Goal: Task Accomplishment & Management: Manage account settings

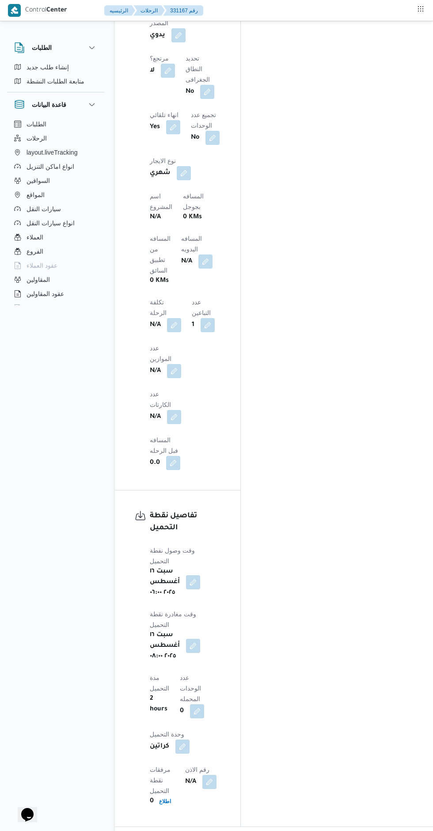
scroll to position [705, 0]
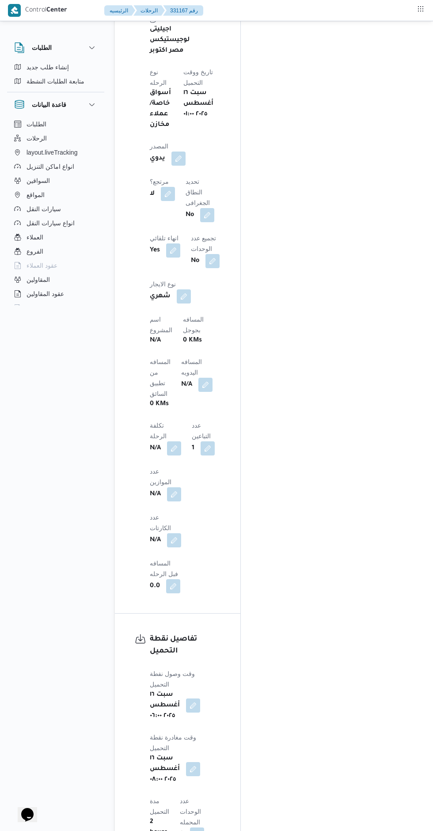
scroll to position [567, 0]
click at [198, 380] on button "button" at bounding box center [205, 387] width 14 height 14
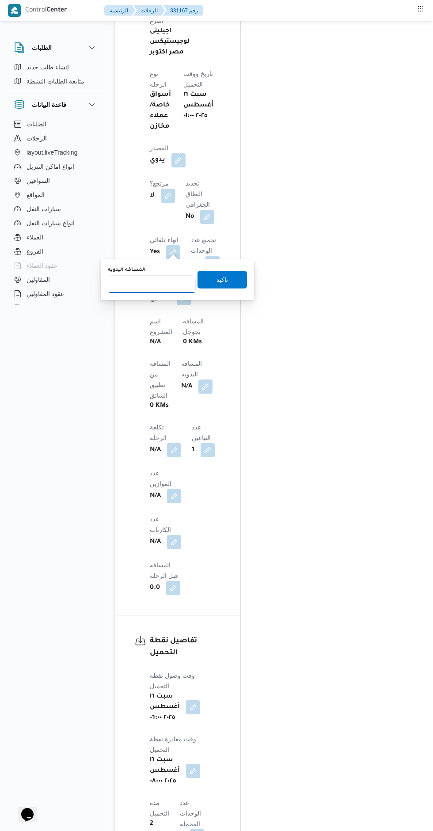
click at [137, 283] on input "المسافه اليدويه" at bounding box center [152, 284] width 88 height 18
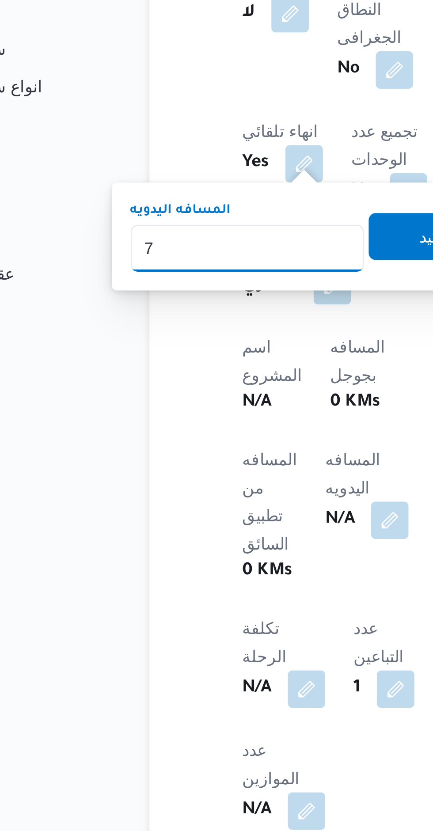
type input "78"
click at [206, 278] on span "تاكيد" at bounding box center [223, 280] width 50 height 18
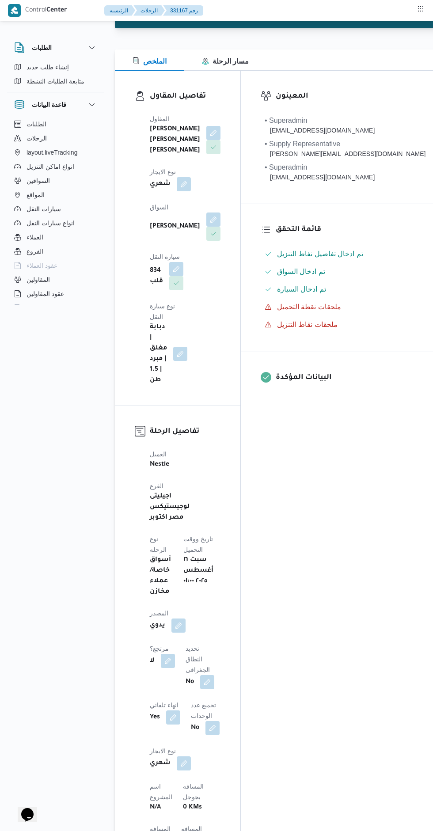
scroll to position [0, 0]
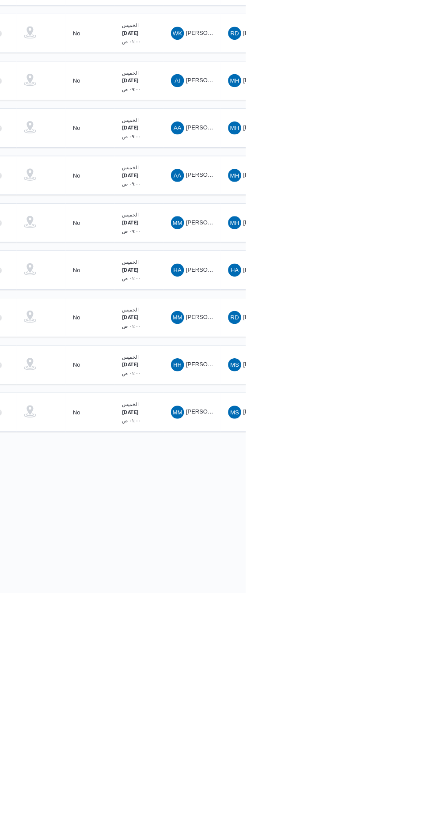
scroll to position [0, 14]
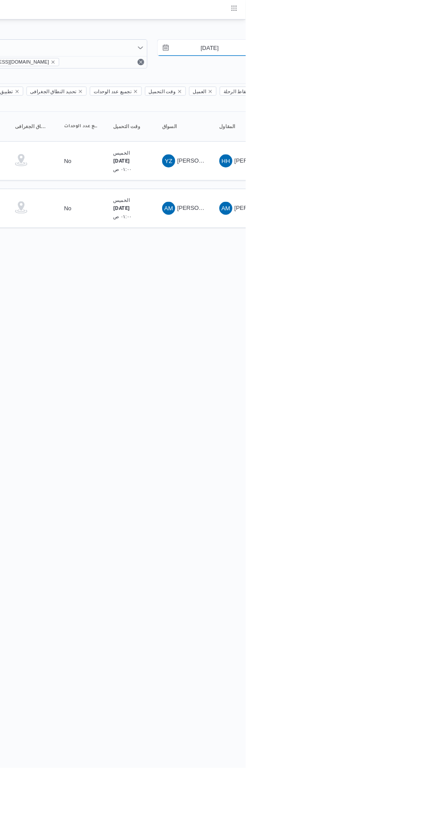
click at [380, 48] on input "14/8/2025" at bounding box center [388, 52] width 100 height 18
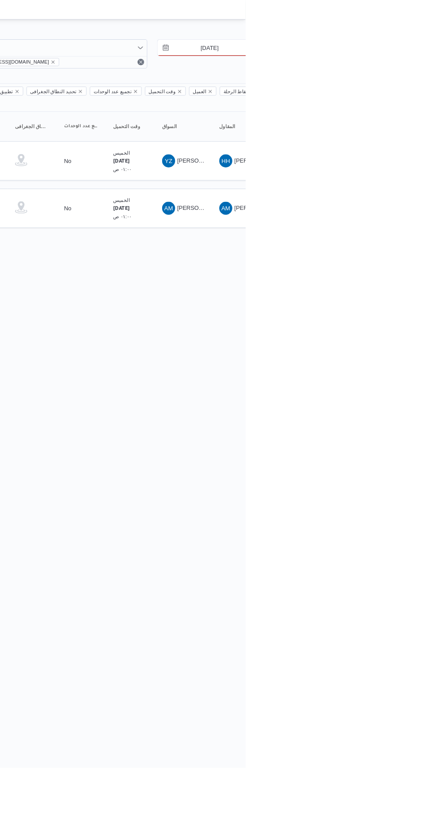
scroll to position [0, 14]
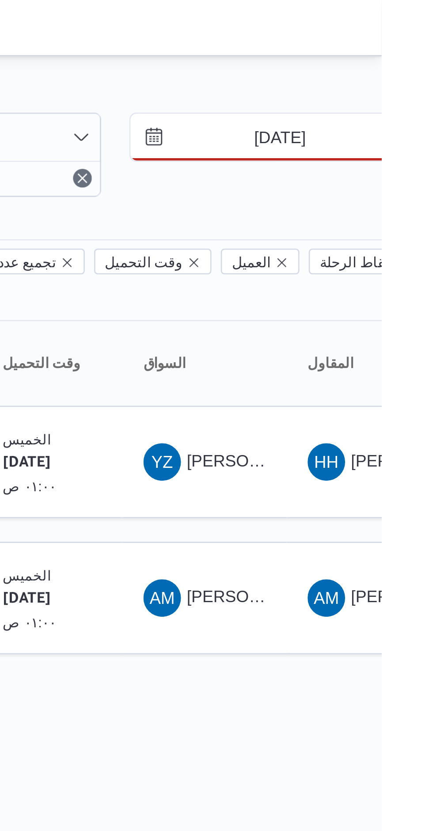
click at [389, 51] on input "23/8/2025" at bounding box center [389, 52] width 100 height 18
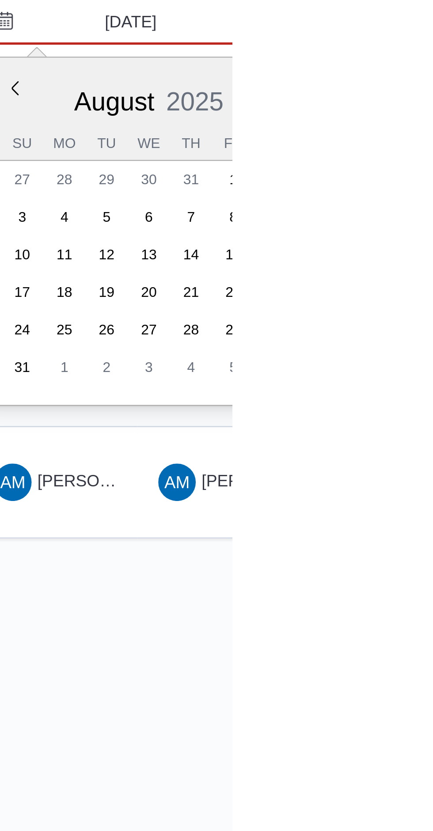
type input "[DATE]"
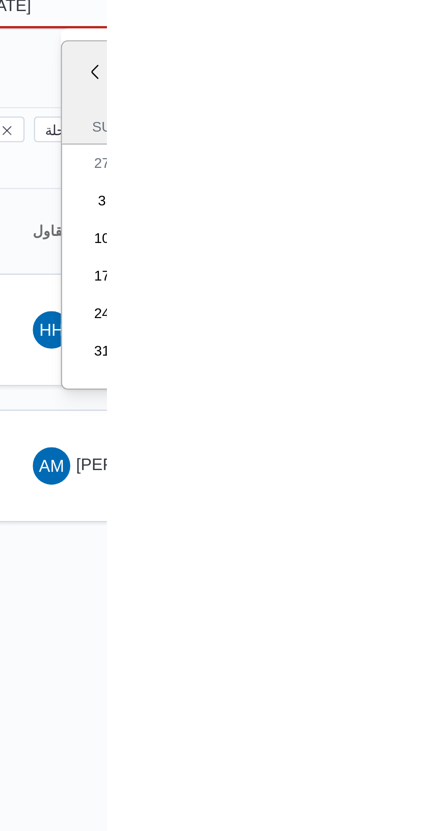
type input "[DATE]"
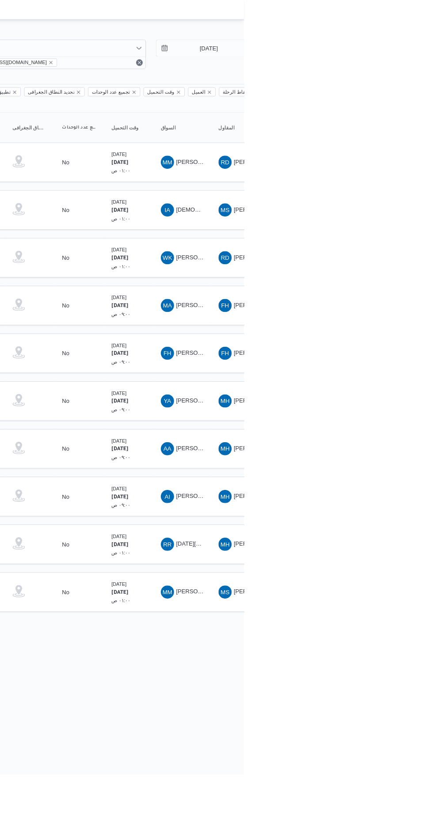
scroll to position [0, 14]
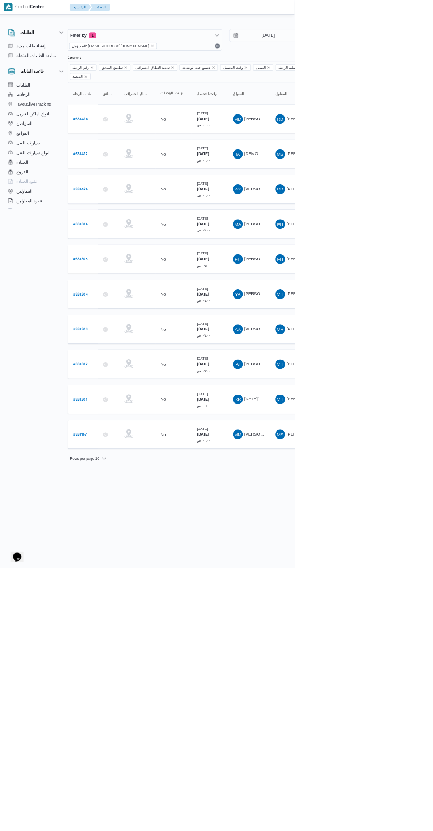
click at [120, 172] on b "# 331428" at bounding box center [120, 175] width 21 height 6
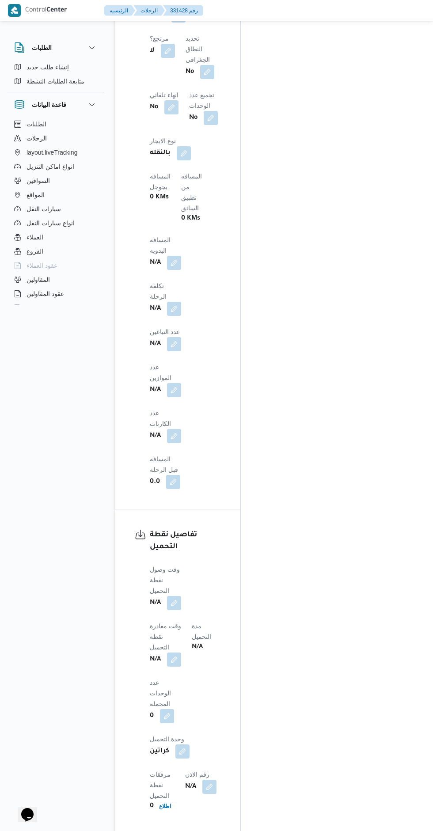
scroll to position [710, 0]
click at [333, 401] on div "المعينون • Superadmin karim.ragab@illa.com.eg • Supply Representative mohamed.s…" at bounding box center [345, 146] width 208 height 1368
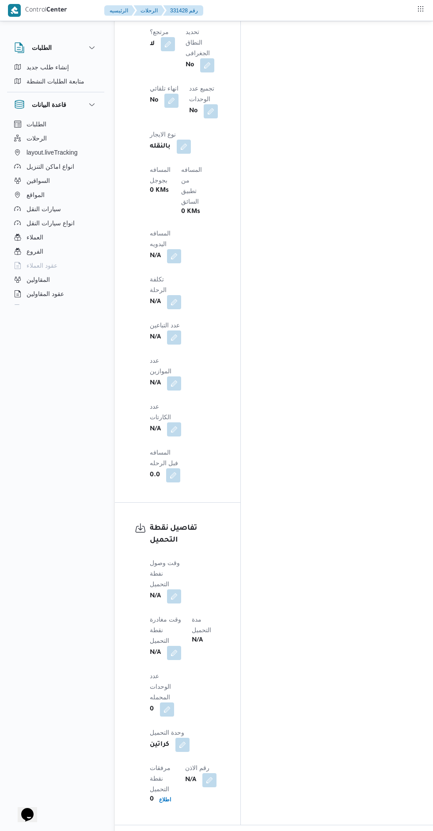
scroll to position [722, 0]
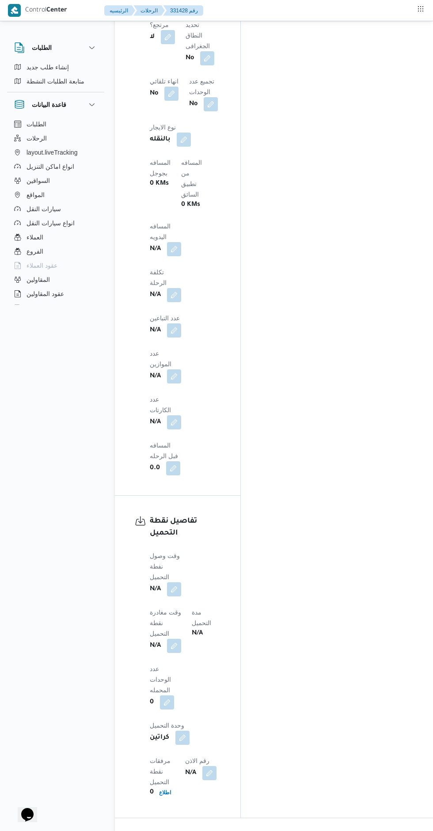
click at [177, 583] on button "button" at bounding box center [174, 590] width 14 height 14
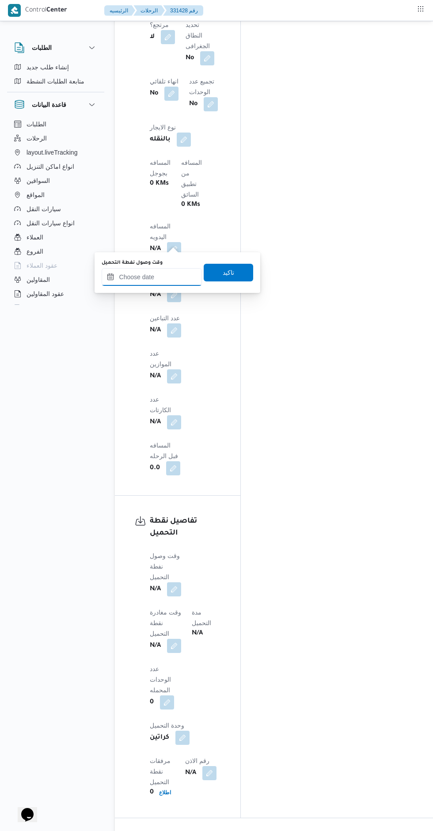
click at [163, 276] on input "وقت وصول نفطة التحميل" at bounding box center [152, 277] width 100 height 18
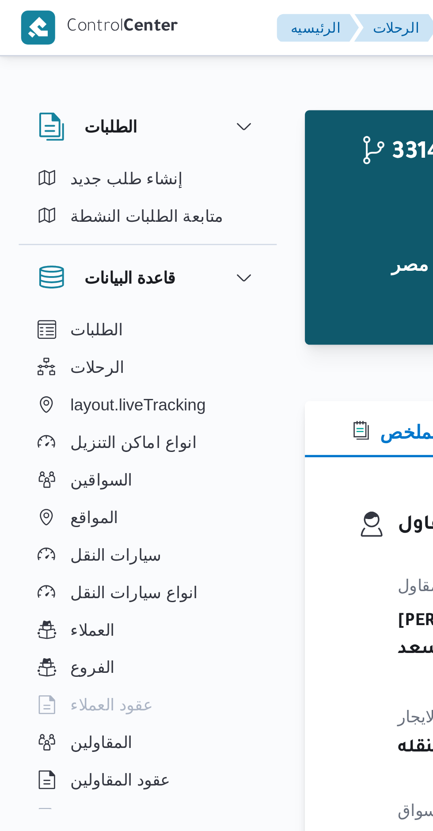
scroll to position [902, 0]
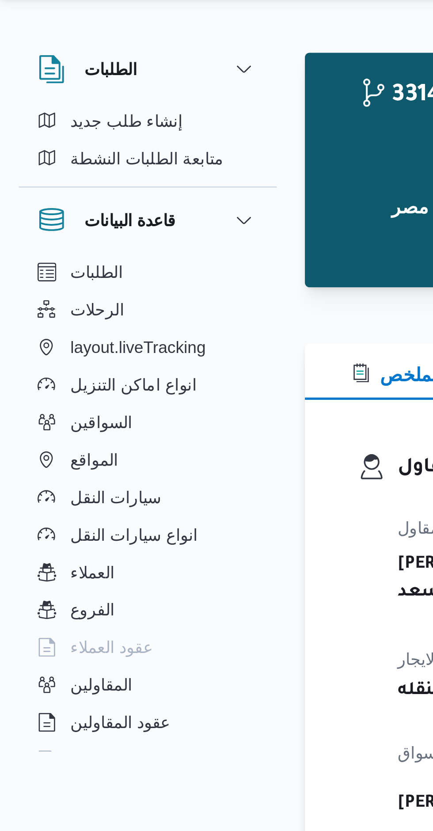
click at [117, 109] on div "331428 رحلة رقم معلق نسخ الرحلة Step 1 is incomplete 1 اجيليتى لوجيستيكس مصر اك…" at bounding box center [282, 86] width 334 height 88
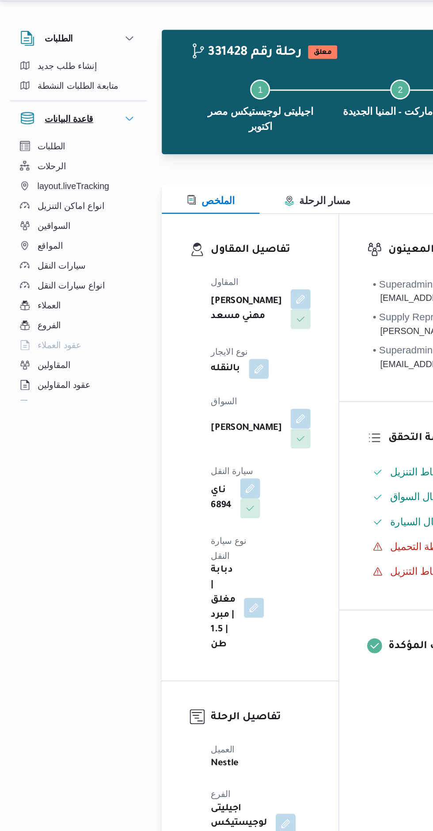
click at [90, 104] on icon "button" at bounding box center [91, 104] width 5 height 3
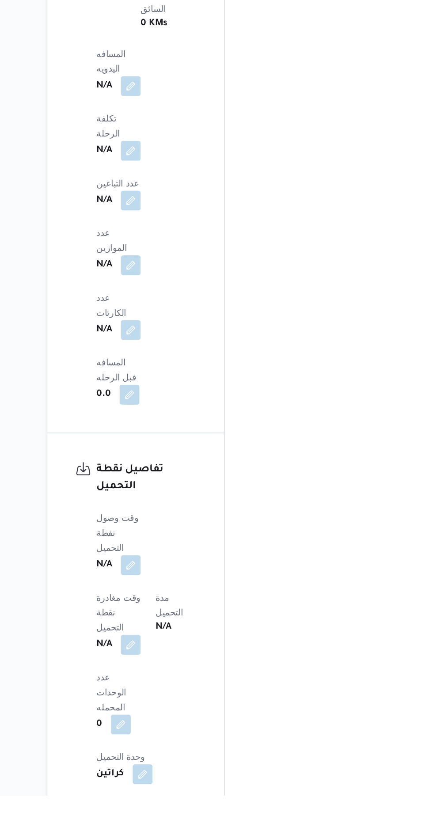
scroll to position [645, 0]
click at [173, 660] on button "button" at bounding box center [174, 667] width 14 height 14
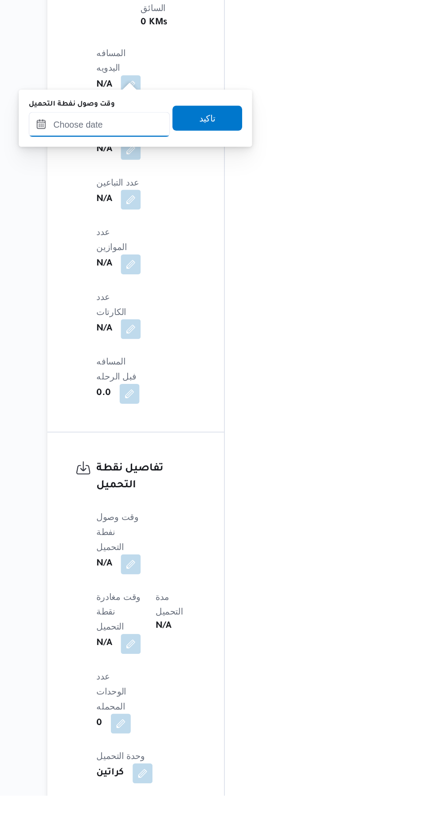
click at [158, 354] on input "وقت وصول نفطة التحميل" at bounding box center [152, 355] width 100 height 18
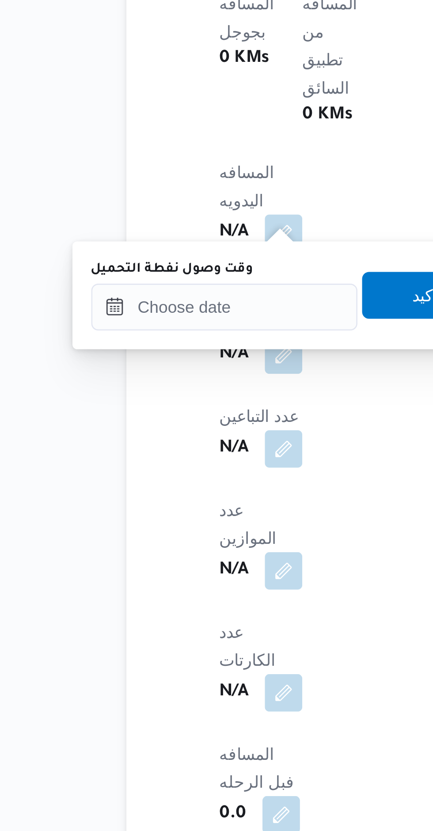
scroll to position [490, 0]
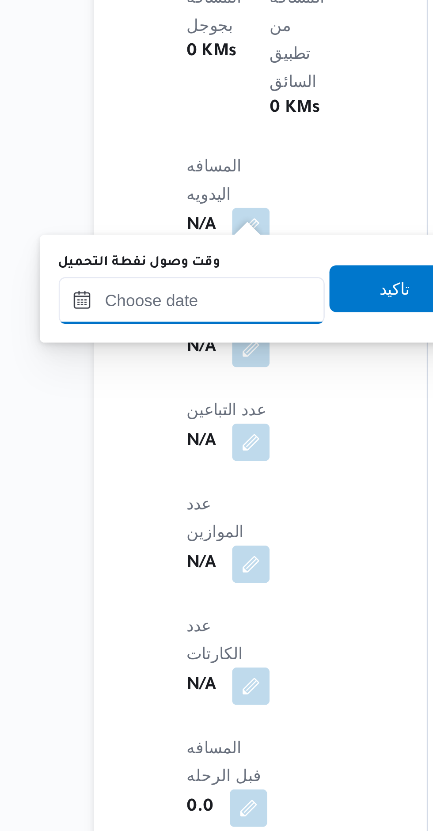
click at [150, 511] on input "وقت وصول نفطة التحميل" at bounding box center [152, 509] width 100 height 18
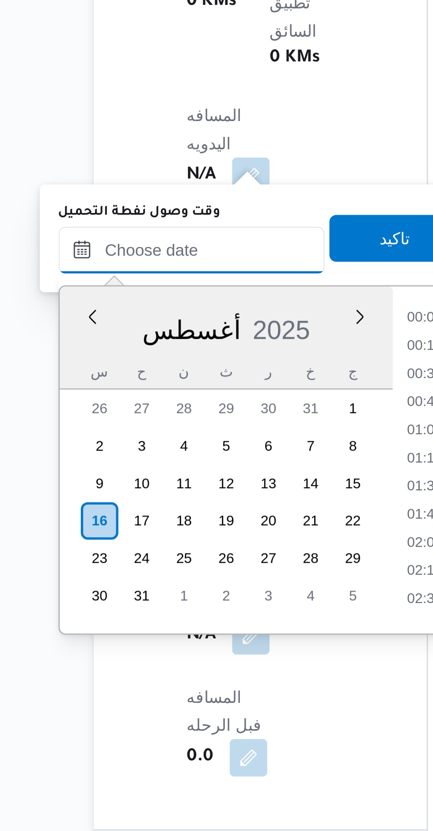
scroll to position [902, 0]
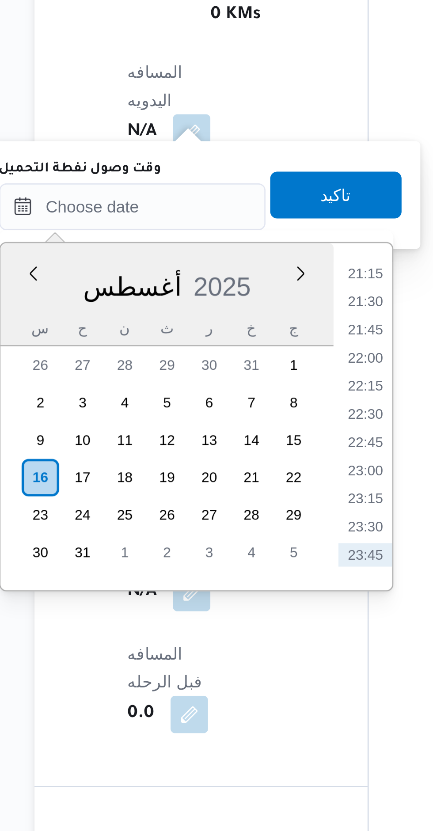
click at [244, 533] on li "21:15" at bounding box center [239, 534] width 20 height 9
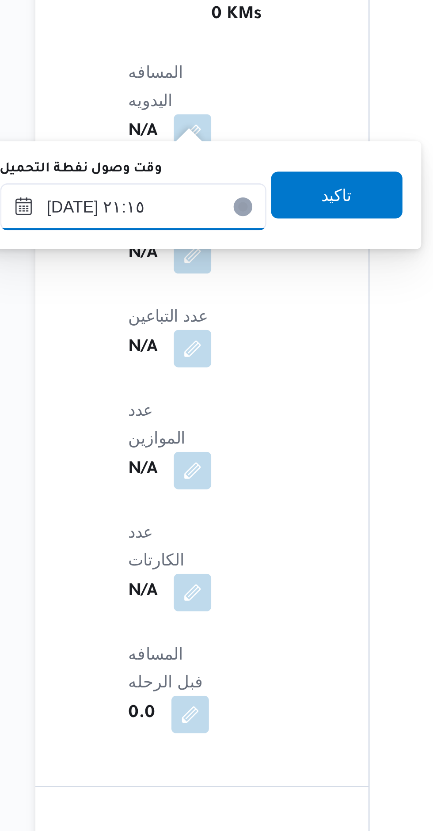
scroll to position [490, 0]
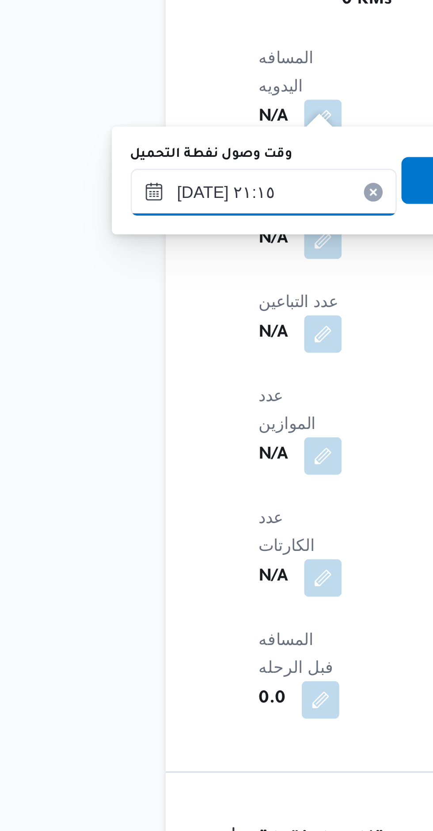
click at [125, 513] on input "١٦/٠٨/٢٠٢٥ ٢١:١٥" at bounding box center [152, 509] width 100 height 18
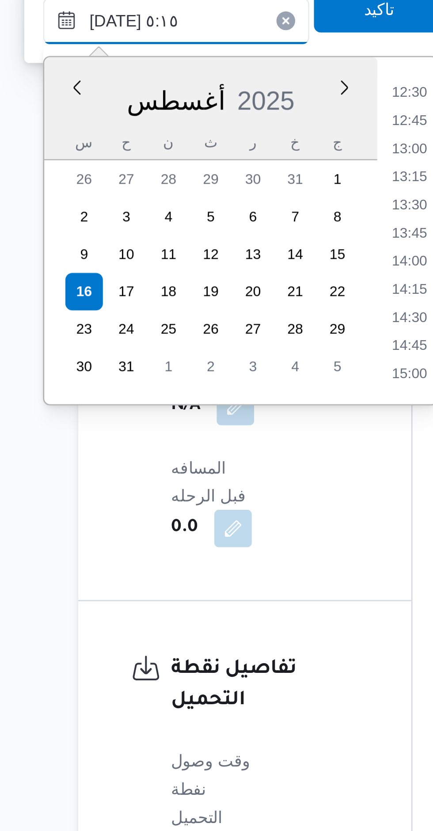
scroll to position [223, 0]
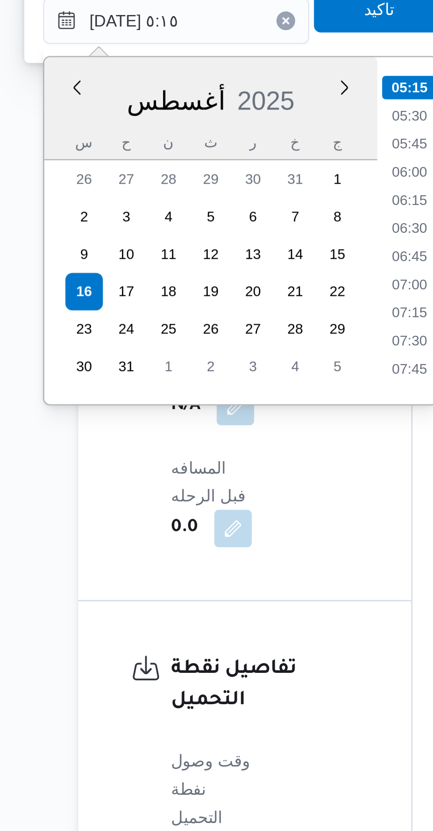
click at [239, 545] on li "05:30" at bounding box center [239, 545] width 20 height 9
type input "١٦/٠٨/٢٠٢٥ ٠٥:٣٠"
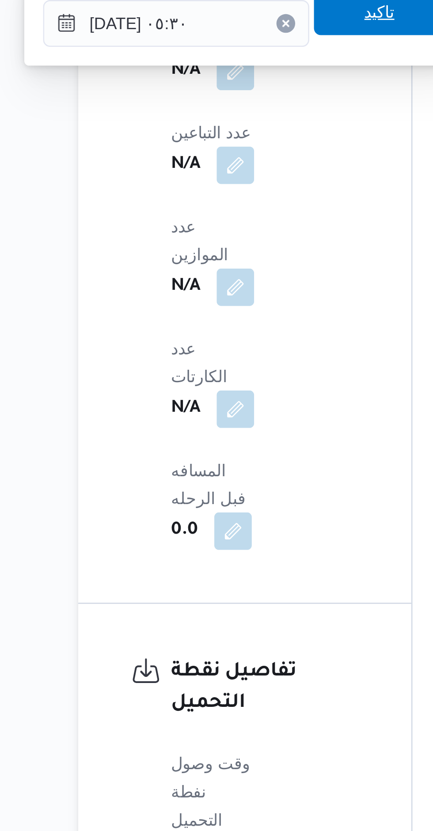
click at [235, 512] on span "تاكيد" at bounding box center [229, 505] width 50 height 18
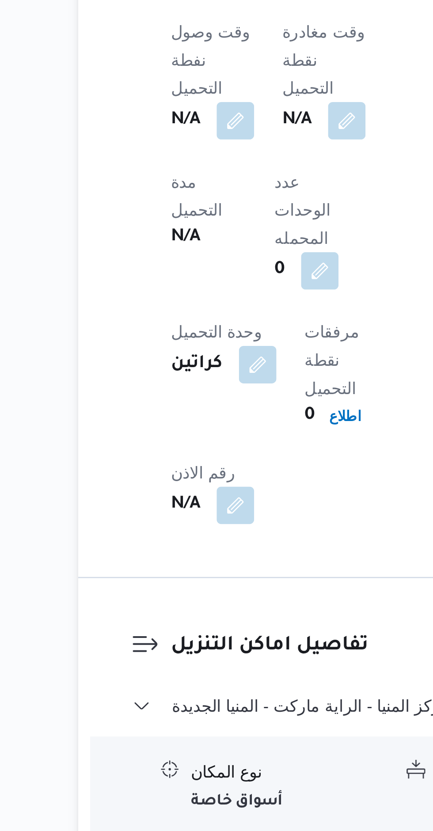
scroll to position [490, 0]
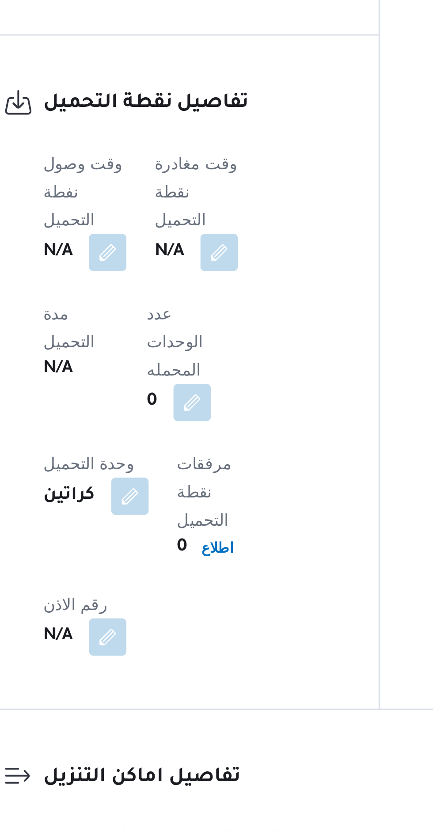
click at [223, 538] on button "button" at bounding box center [216, 545] width 14 height 14
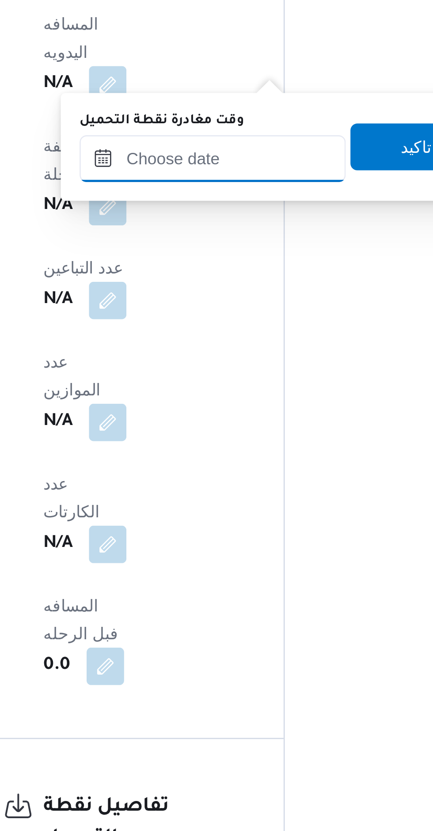
click at [205, 510] on input "وقت مغادرة نقطة التحميل" at bounding box center [214, 510] width 100 height 18
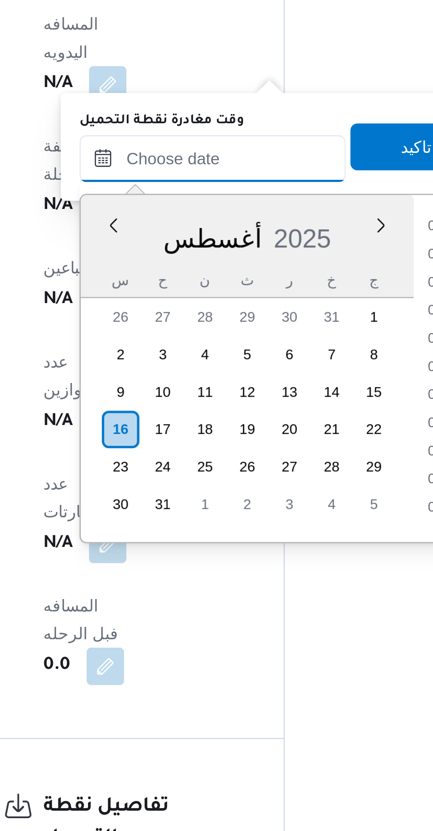
scroll to position [902, 0]
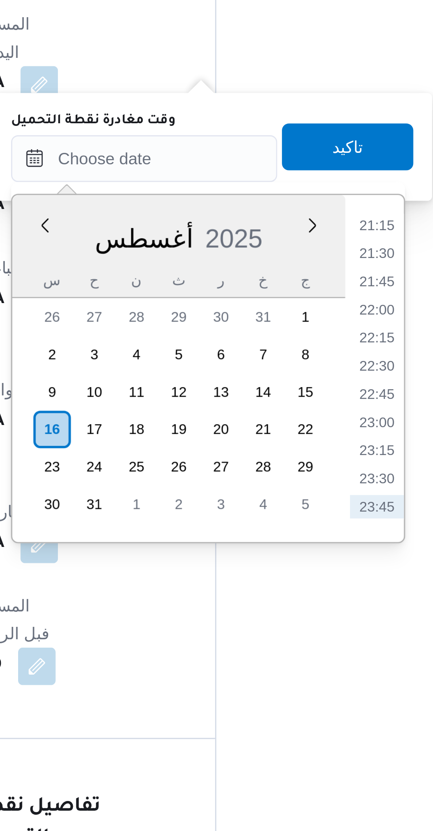
click at [302, 547] on li "21:30" at bounding box center [301, 545] width 20 height 9
type input "١٦/٠٨/٢٠٢٥ ٢١:٣٠"
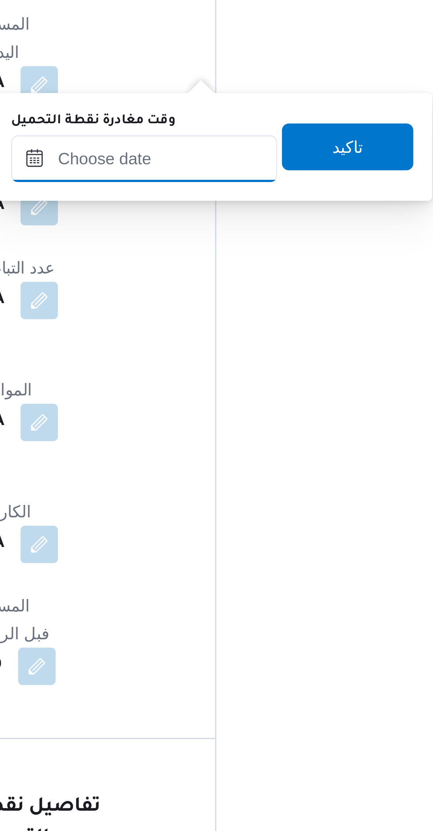
click at [202, 508] on input "وقت مغادرة نقطة التحميل" at bounding box center [214, 510] width 100 height 18
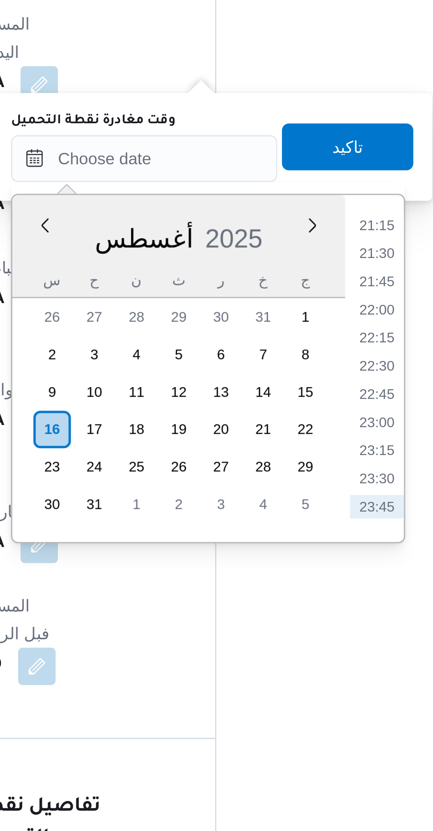
click at [302, 544] on li "21:30" at bounding box center [301, 545] width 20 height 9
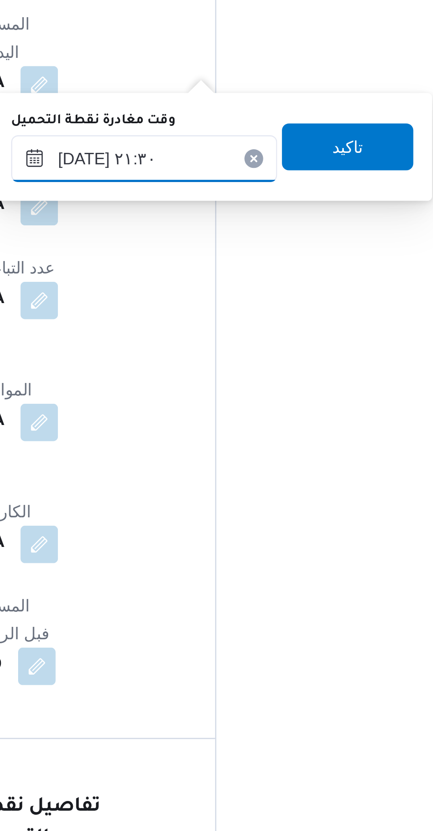
click at [188, 512] on input "١٦/٠٨/٢٠٢٥ ٢١:٣٠" at bounding box center [214, 510] width 100 height 18
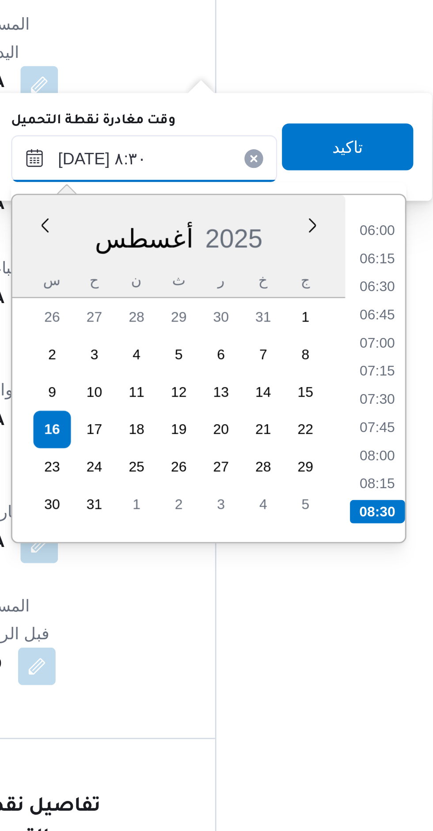
scroll to position [490, 0]
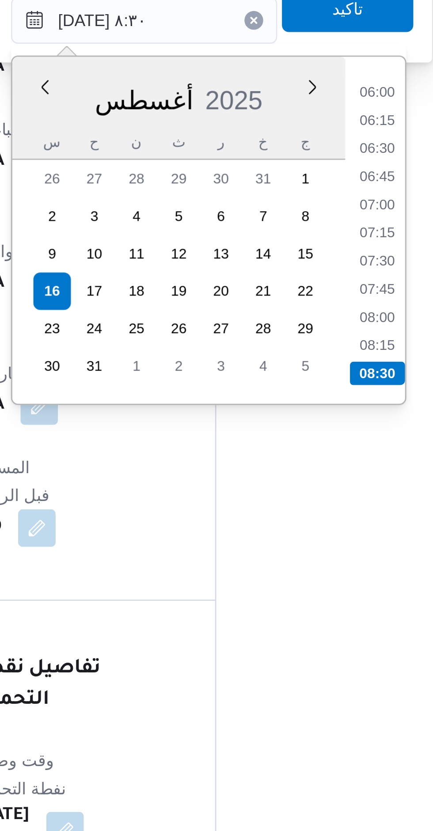
click at [305, 641] on li "08:30" at bounding box center [301, 642] width 21 height 9
type input "١٦/٠٨/٢٠٢٥ ٠٨:٣٠"
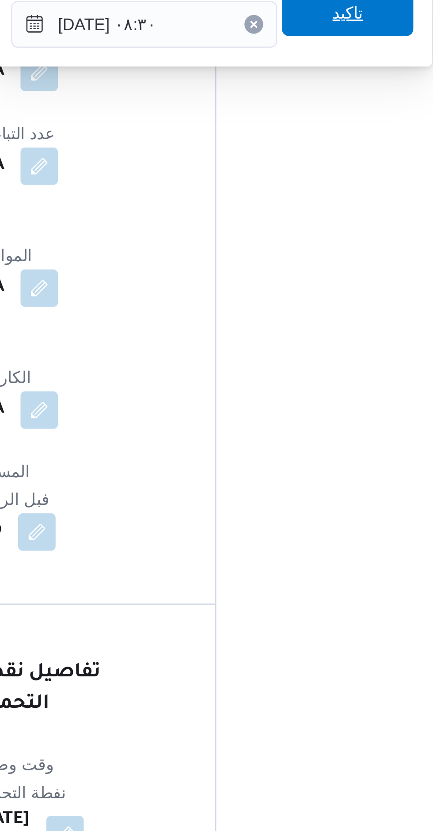
click at [302, 512] on span "تاكيد" at bounding box center [291, 505] width 50 height 18
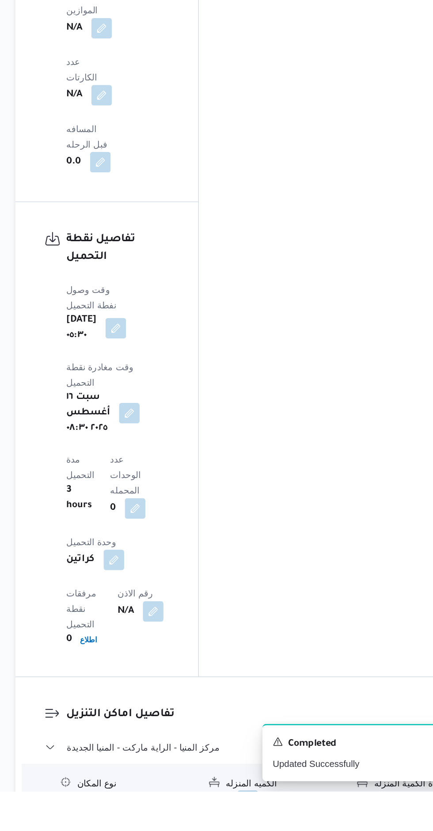
scroll to position [797, 0]
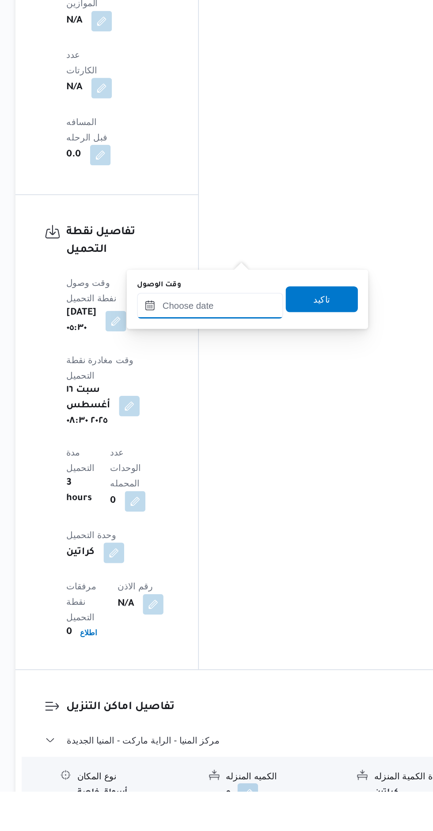
click at [251, 497] on input "وقت الوصول" at bounding box center [248, 498] width 100 height 18
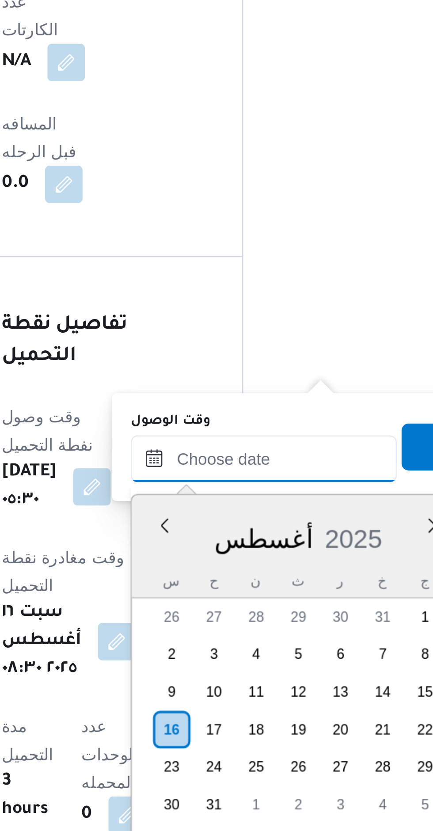
scroll to position [663, 0]
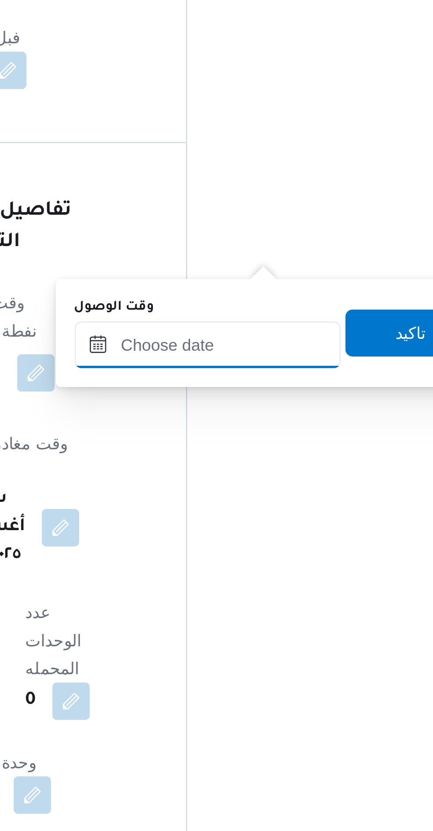
click at [247, 630] on input "وقت الوصول" at bounding box center [248, 632] width 100 height 18
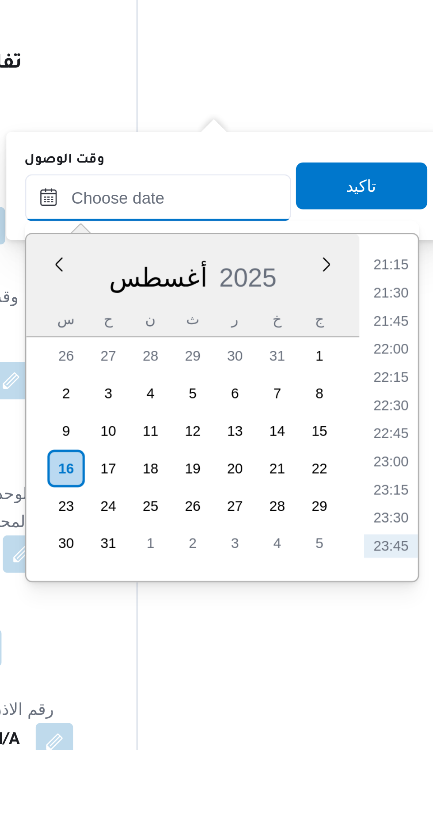
scroll to position [671, 0]
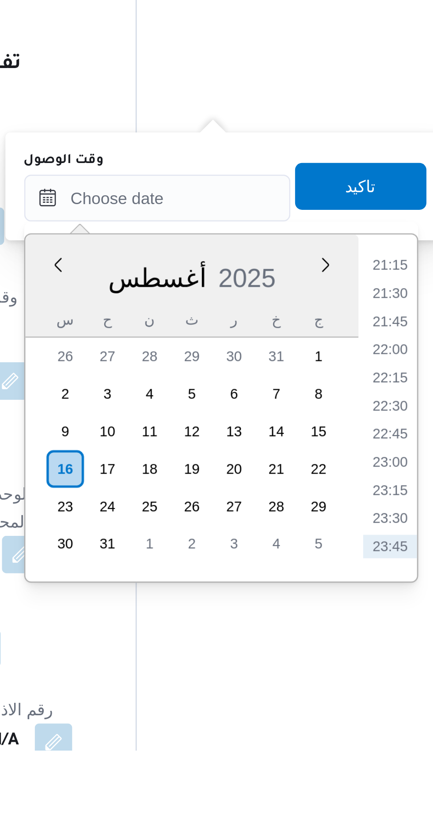
click at [338, 660] on li "21:30" at bounding box center [336, 659] width 20 height 9
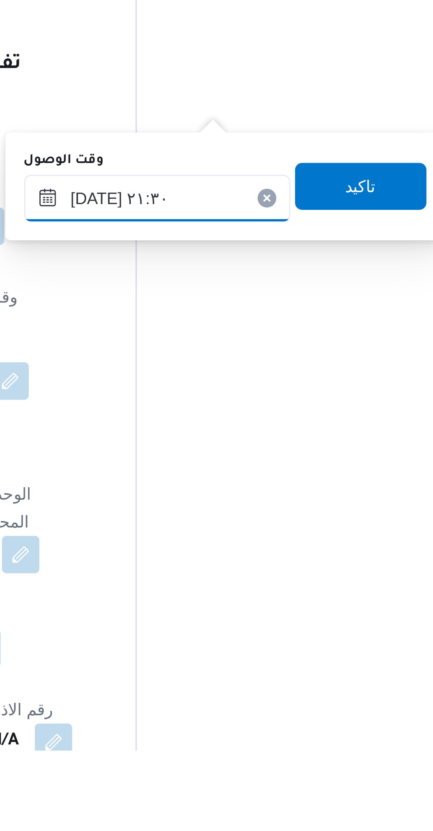
click at [223, 626] on input "١٦/٠٨/٢٠٢٥ ٢١:٣٠" at bounding box center [248, 623] width 100 height 18
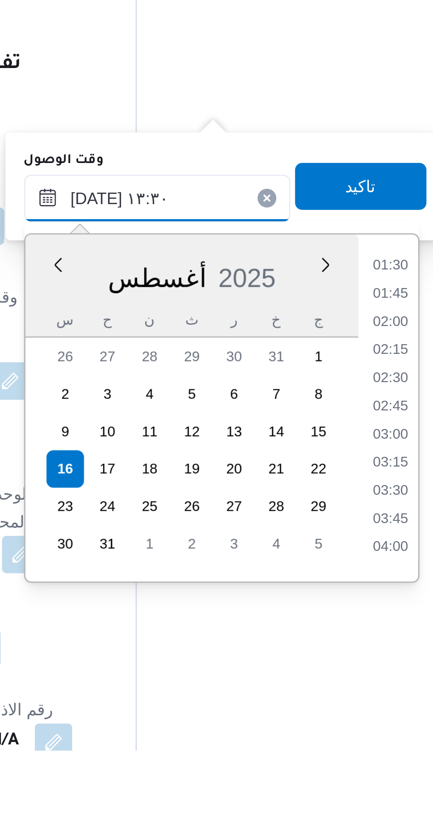
scroll to position [0, 0]
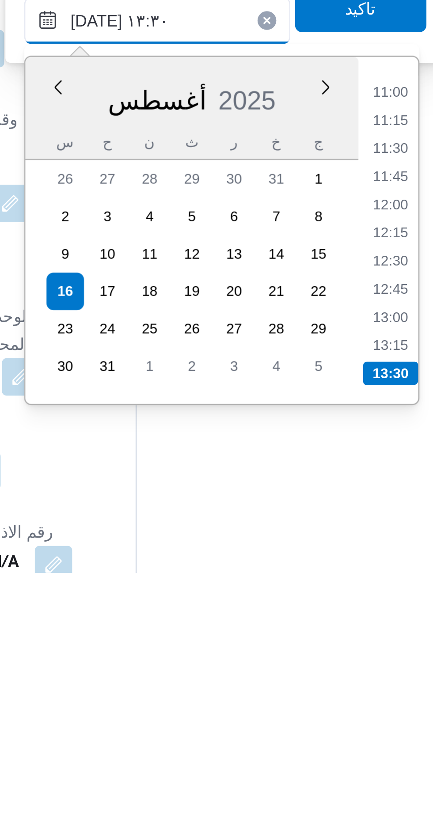
type input "١٦/٠٨/٢٠٢٥ ١٣:٣٠"
click at [338, 755] on li "13:30" at bounding box center [336, 756] width 21 height 9
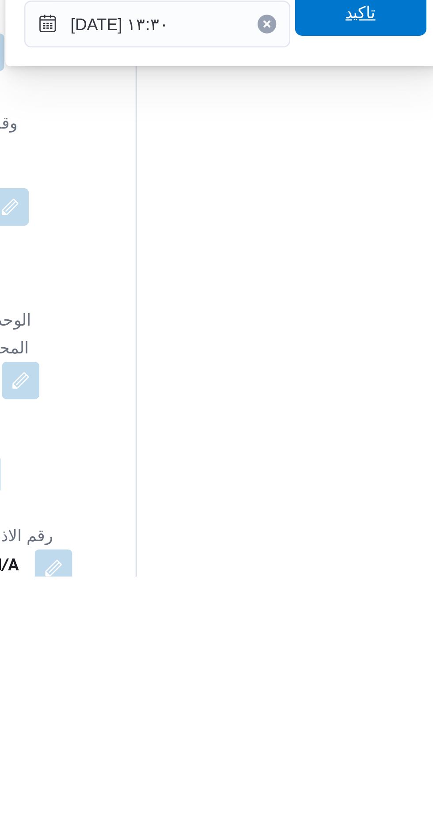
click at [332, 624] on span "تاكيد" at bounding box center [326, 619] width 50 height 18
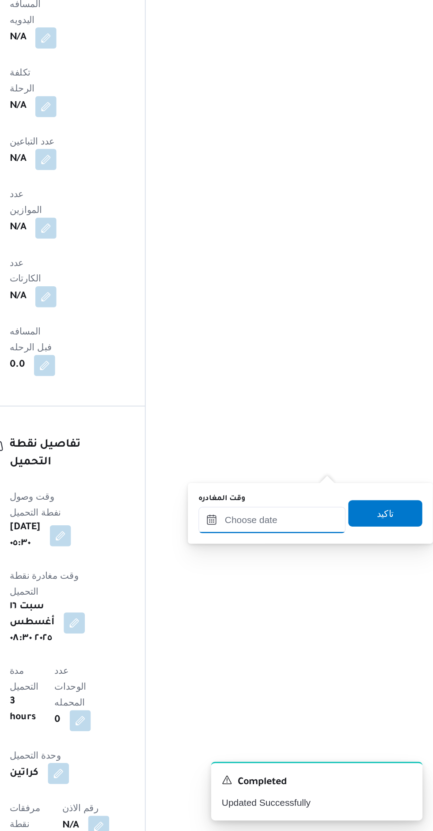
click at [339, 622] on input "وقت المغادره" at bounding box center [325, 623] width 99 height 18
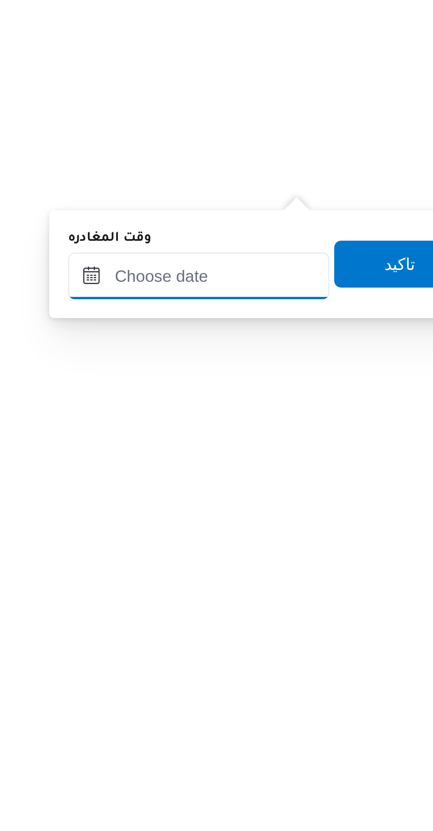
click at [319, 624] on input "وقت المغادره" at bounding box center [325, 623] width 99 height 18
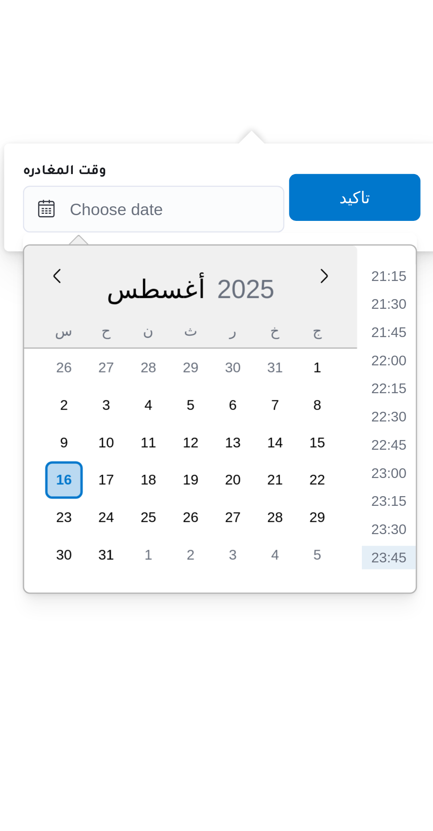
click at [416, 620] on li "21:15" at bounding box center [414, 622] width 20 height 9
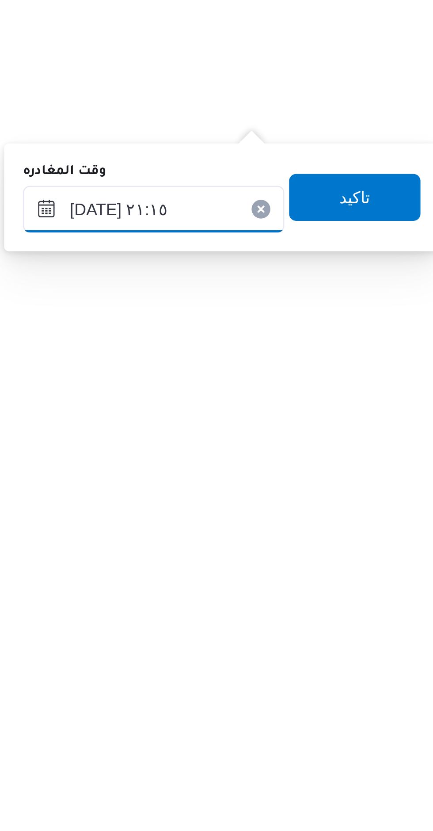
click at [296, 598] on input "١٦/٠٨/٢٠٢٥ ٢١:١٥" at bounding box center [325, 597] width 99 height 18
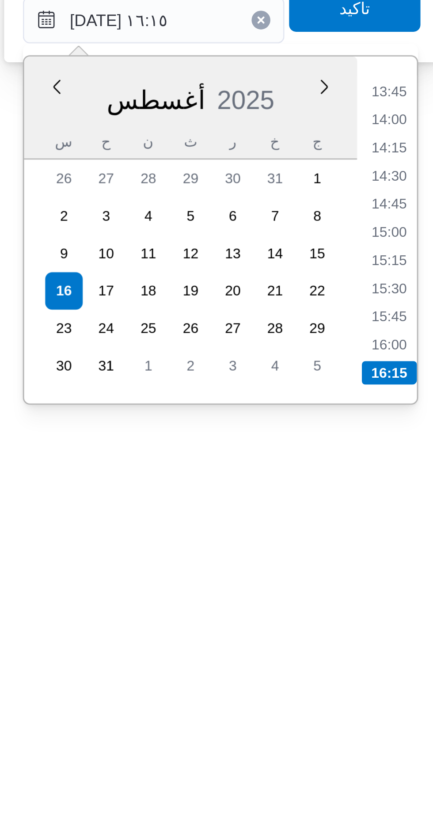
click at [417, 720] on li "16:00" at bounding box center [414, 719] width 20 height 9
type input "١٦/٠٨/٢٠٢٥ ١٦:٠٠"
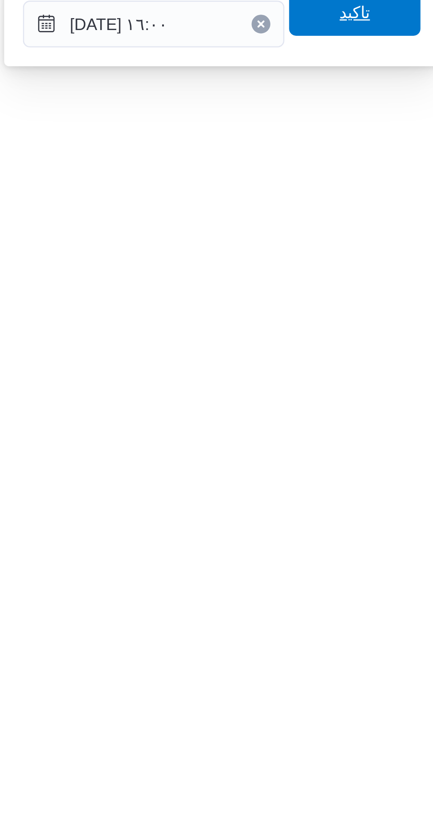
click at [414, 599] on span "تاكيد" at bounding box center [402, 593] width 50 height 18
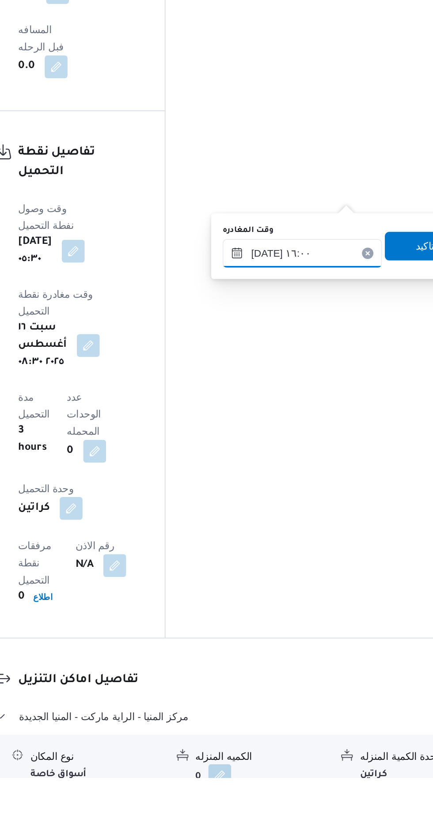
click at [338, 511] on input "١٦/٠٨/٢٠٢٥ ١٦:٠٠" at bounding box center [325, 507] width 99 height 18
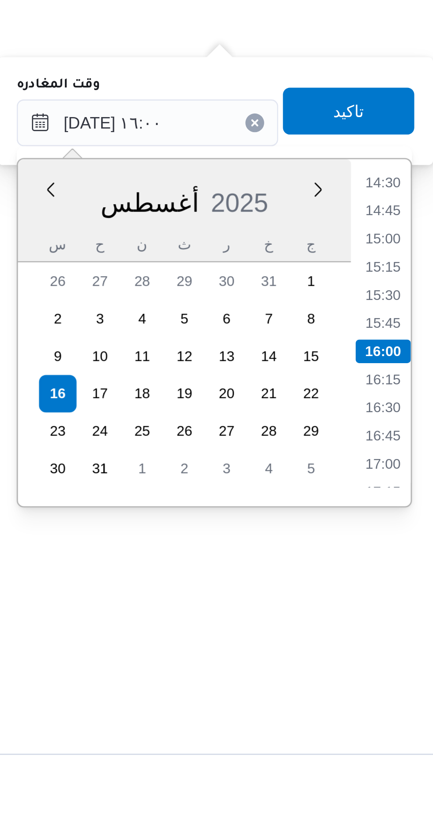
click at [416, 440] on li "14:30" at bounding box center [414, 439] width 20 height 9
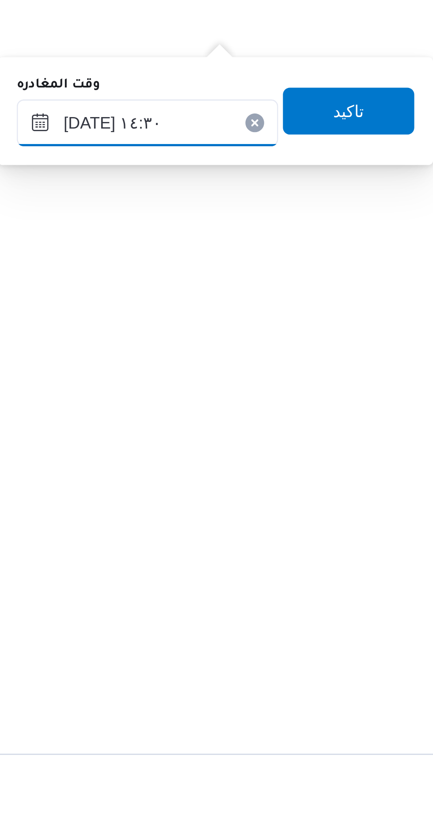
click at [330, 419] on input "١٦/٠٨/٢٠٢٥ ١٤:٣٠" at bounding box center [325, 417] width 99 height 18
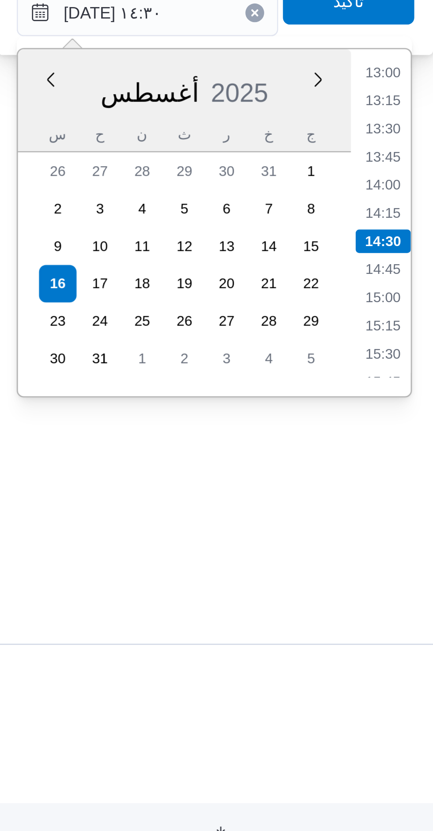
click at [419, 523] on li "15:00" at bounding box center [414, 523] width 20 height 9
type input "١٦/٠٨/٢٠٢٥ ١٥:٠٠"
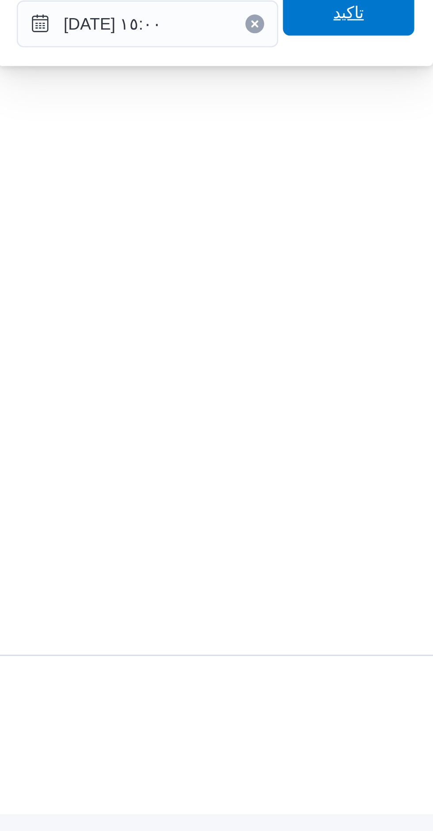
click at [409, 419] on span "تاكيد" at bounding box center [402, 412] width 50 height 18
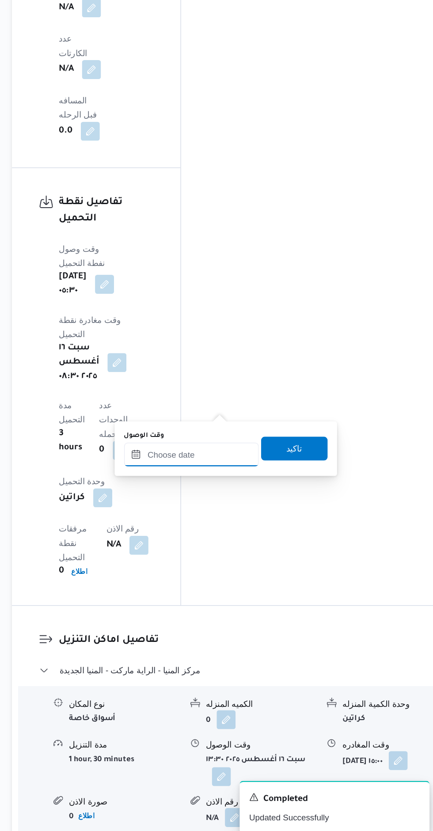
click at [268, 549] on input "وقت الوصول" at bounding box center [248, 542] width 100 height 18
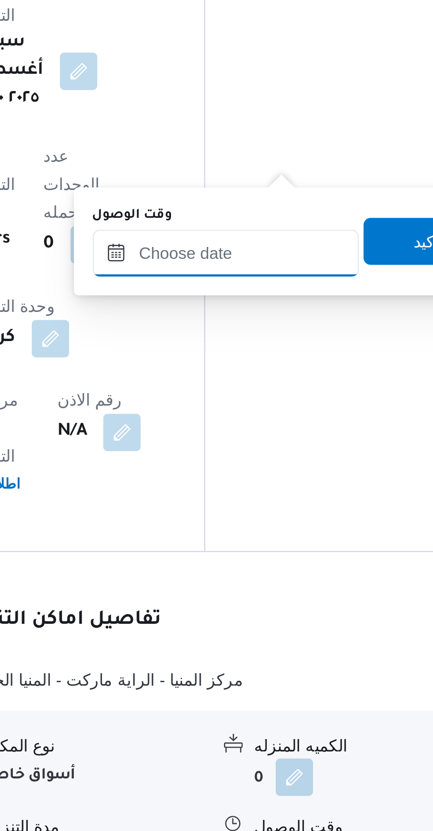
click at [230, 541] on input "وقت الوصول" at bounding box center [248, 542] width 100 height 18
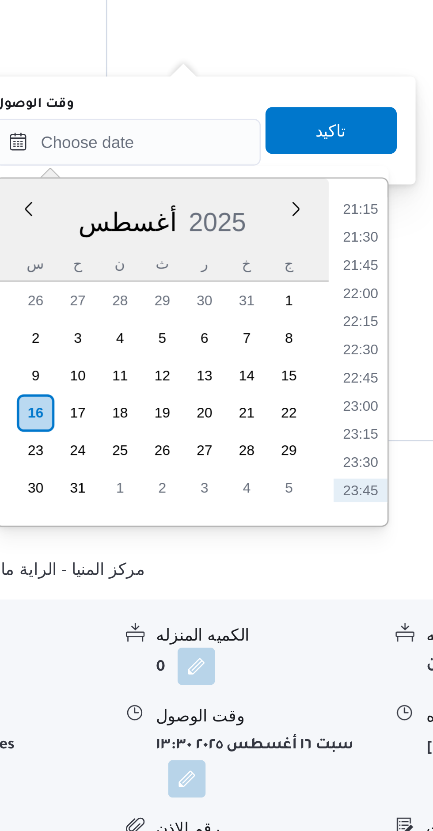
click at [336, 579] on li "21:30" at bounding box center [336, 577] width 20 height 9
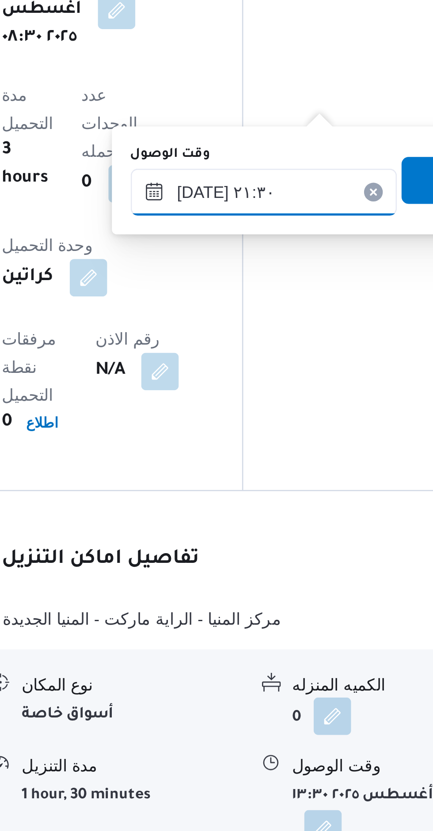
click at [222, 543] on input "١٦/٠٨/٢٠٢٥ ٢١:٣٠" at bounding box center [248, 542] width 100 height 18
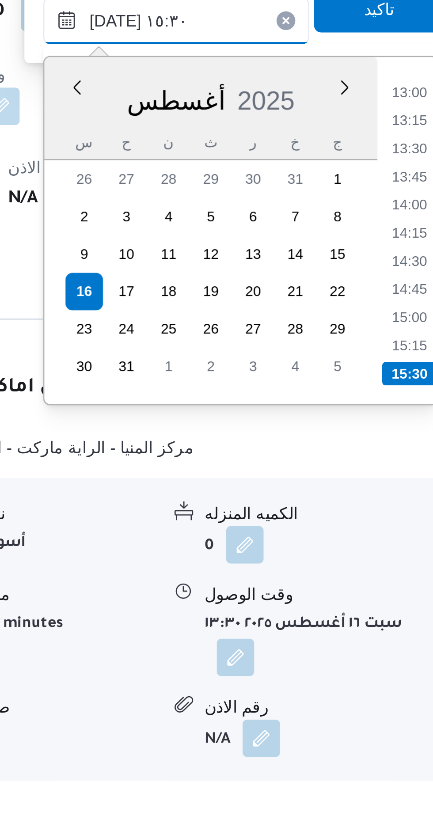
type input "١٦/٠٨/٢٠٢٥ ١٥:٣٠"
click at [333, 671] on li "15:30" at bounding box center [336, 675] width 21 height 9
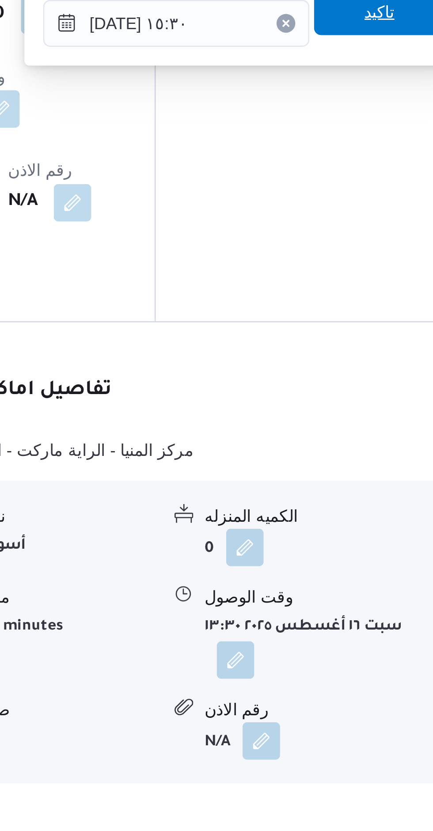
click at [332, 545] on span "تاكيد" at bounding box center [326, 538] width 50 height 18
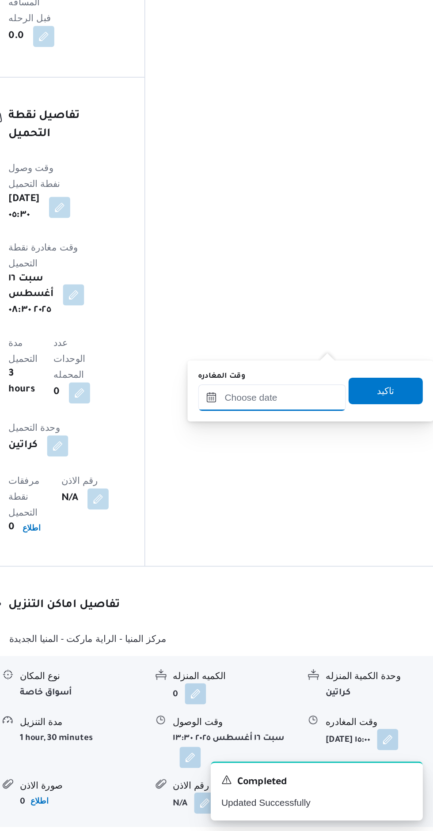
click at [334, 541] on input "وقت المغادره" at bounding box center [325, 543] width 99 height 18
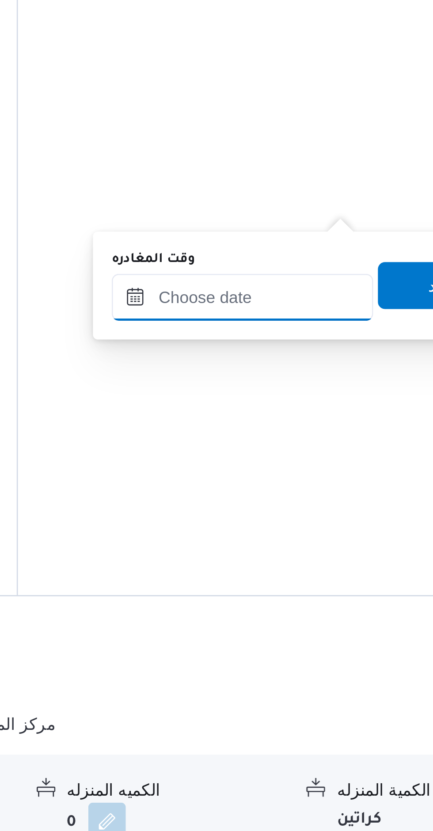
click at [309, 544] on input "وقت المغادره" at bounding box center [325, 543] width 99 height 18
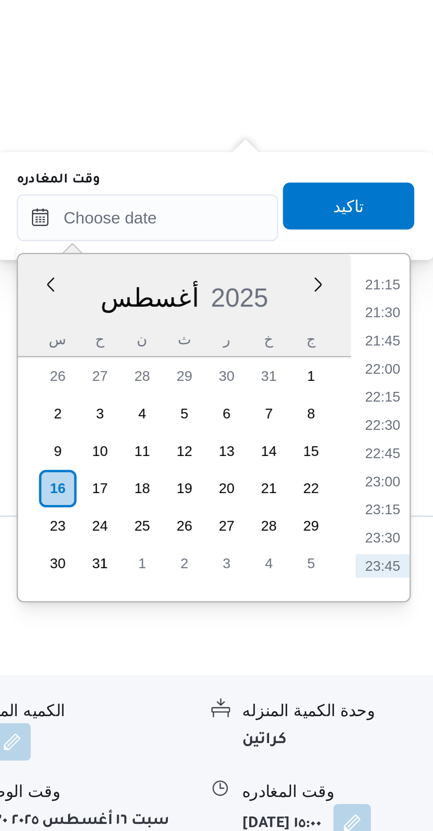
click at [415, 575] on li "21:30" at bounding box center [414, 578] width 20 height 9
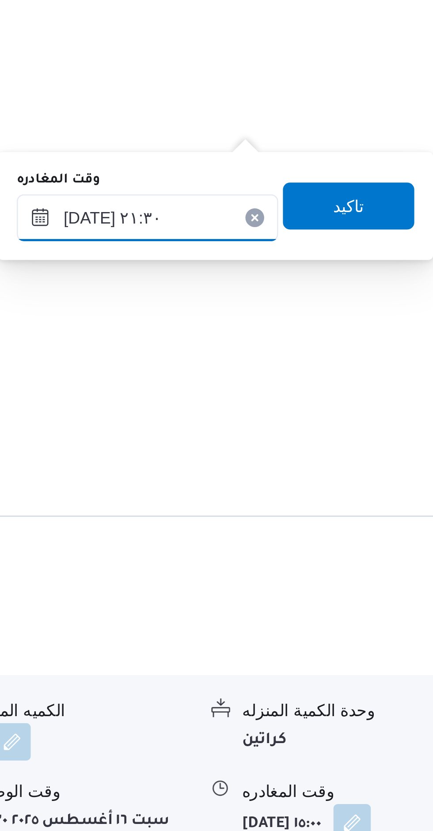
click at [323, 539] on input "١٦/٠٨/٢٠٢٥ ٢١:٣٠" at bounding box center [325, 543] width 99 height 18
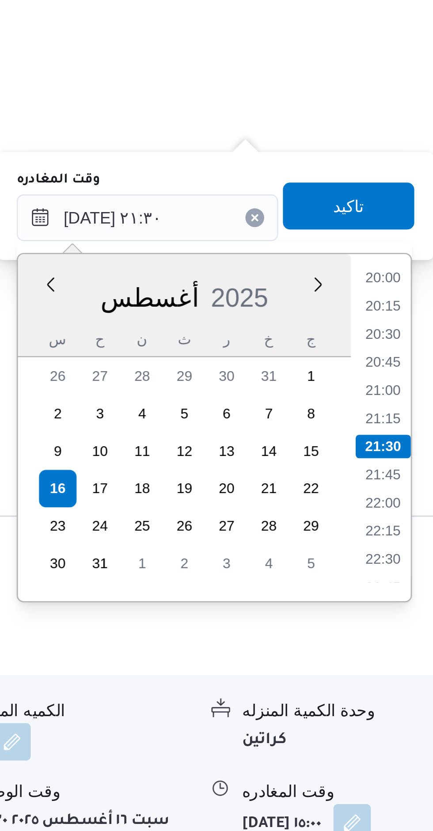
click at [416, 566] on li "20:00" at bounding box center [414, 564] width 20 height 9
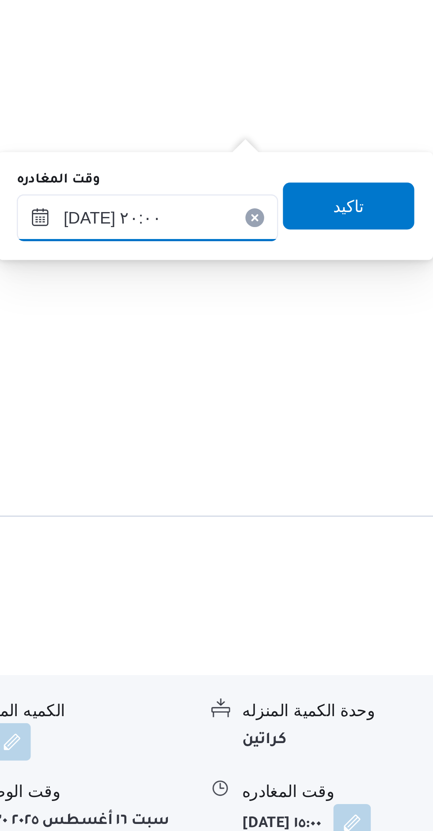
click at [323, 538] on input "١٦/٠٨/٢٠٢٥ ٢٠:٠٠" at bounding box center [325, 543] width 99 height 18
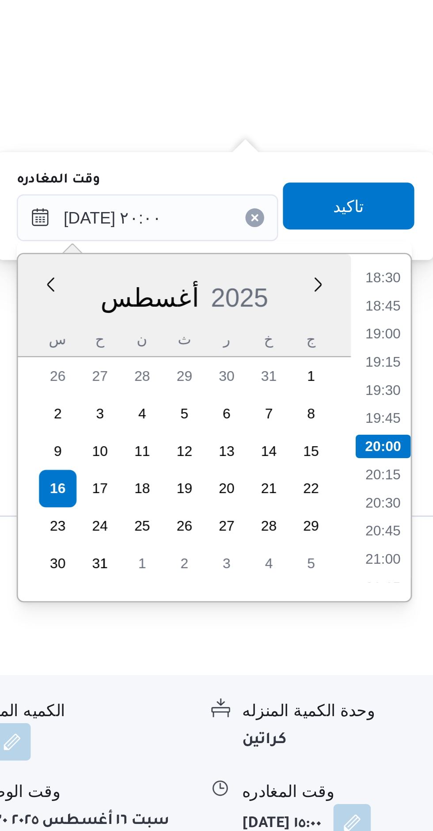
click at [415, 567] on li "18:30" at bounding box center [414, 564] width 20 height 9
type input "١٦/٠٨/٢٠٢٥ ١٨:٣٠"
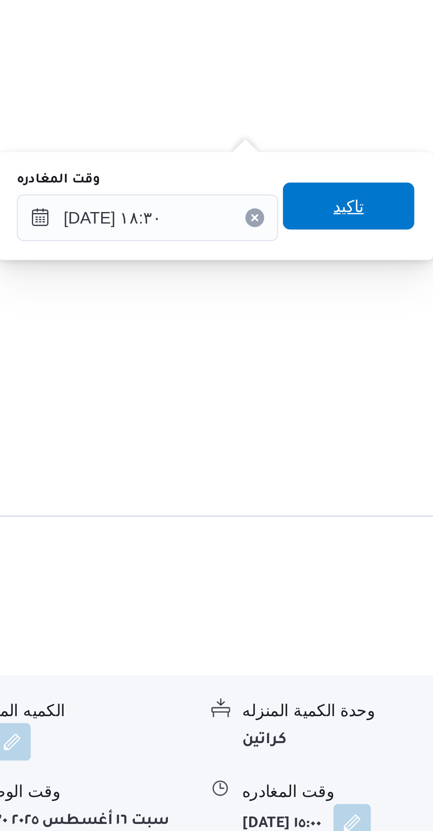
click at [411, 538] on span "تاكيد" at bounding box center [402, 538] width 50 height 18
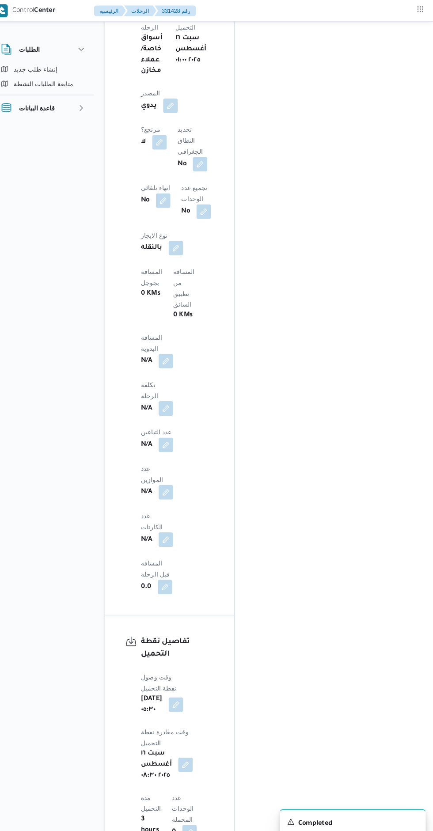
click at [181, 343] on button "button" at bounding box center [174, 350] width 14 height 14
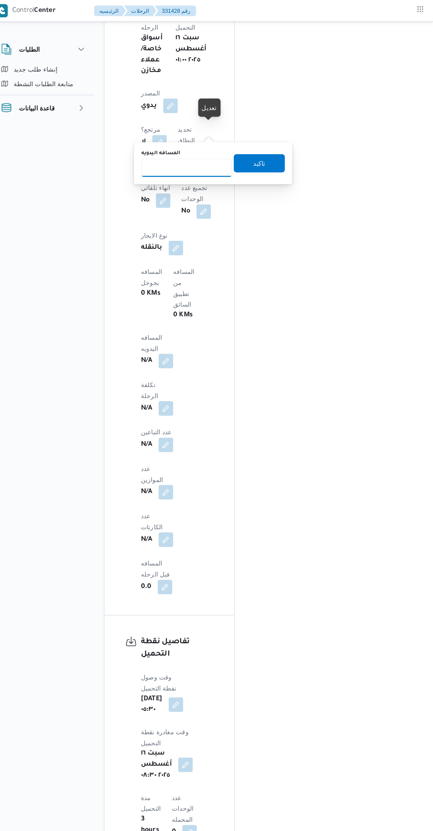
click at [188, 164] on input "المسافه اليدويه" at bounding box center [194, 163] width 88 height 18
type input "440"
click at [271, 155] on span "تاكيد" at bounding box center [265, 158] width 50 height 18
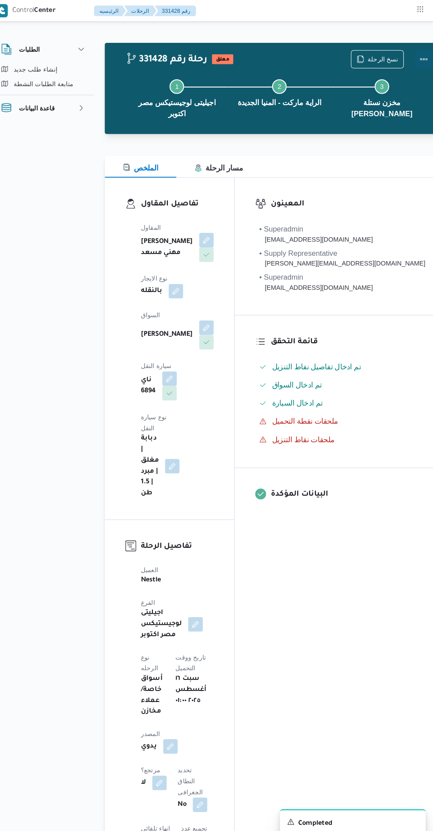
click at [416, 60] on button "Actions" at bounding box center [425, 58] width 18 height 18
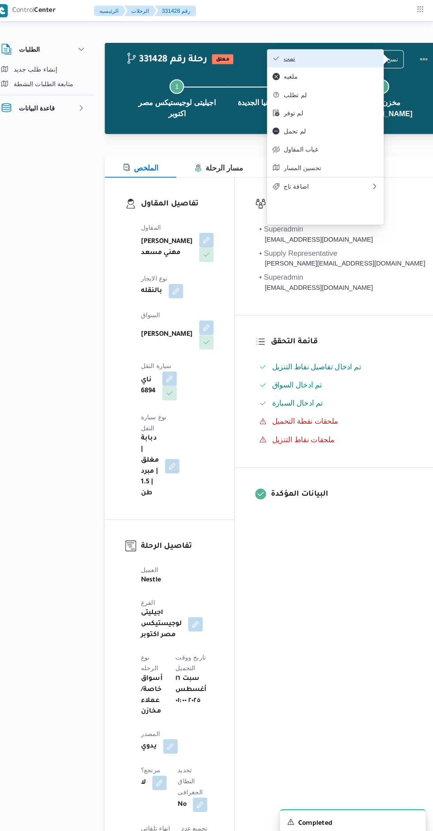
click at [367, 55] on span "تمت" at bounding box center [334, 56] width 92 height 7
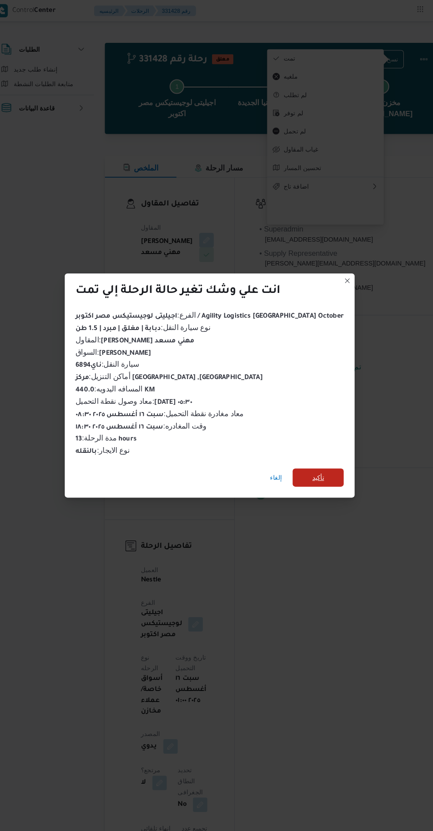
click at [320, 461] on span "تأكيد" at bounding box center [322, 463] width 50 height 18
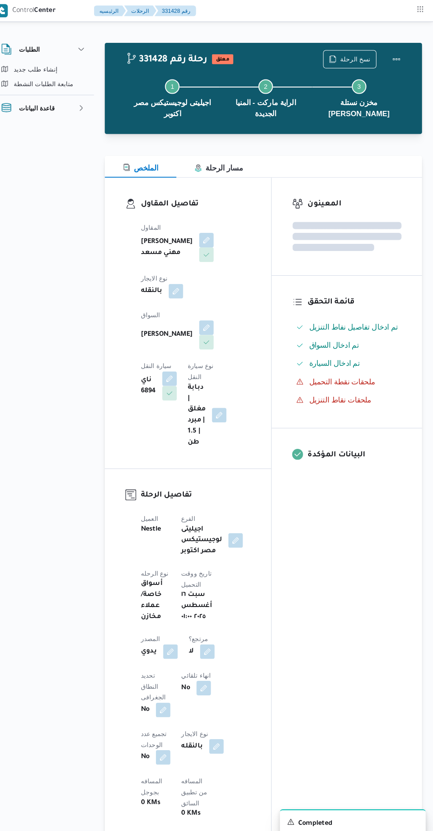
click at [352, 565] on div "المعينون قائمة التحقق تم ادخال تفاصيل نفاط التنزيل تم ادخال السواق تم ادخال الس…" at bounding box center [350, 692] width 146 height 1041
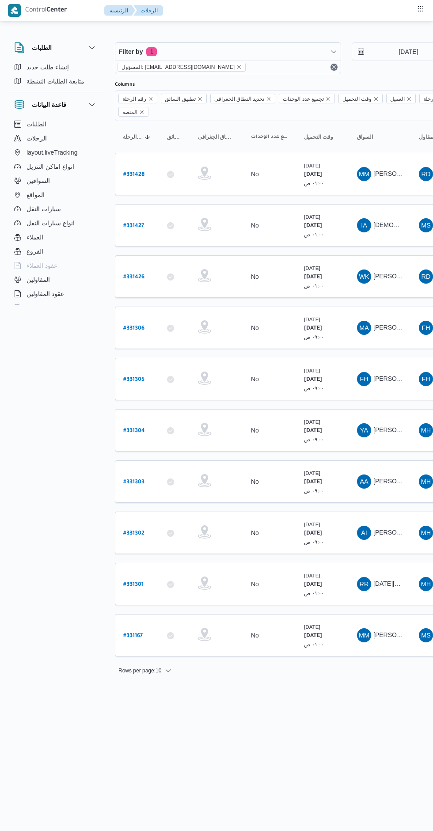
scroll to position [0, 14]
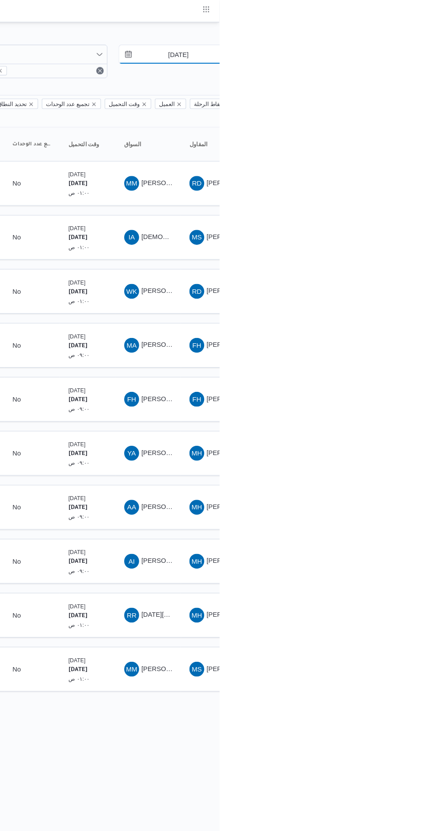
click at [402, 55] on input "[DATE]" at bounding box center [388, 52] width 100 height 18
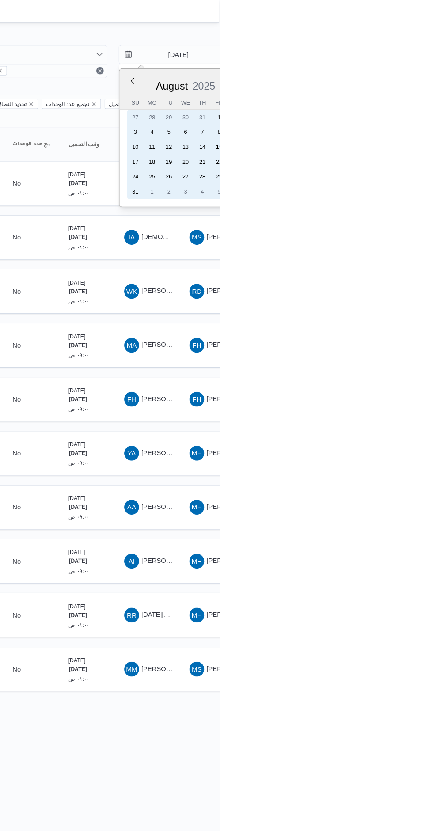
click at [357, 150] on div "17" at bounding box center [354, 154] width 14 height 14
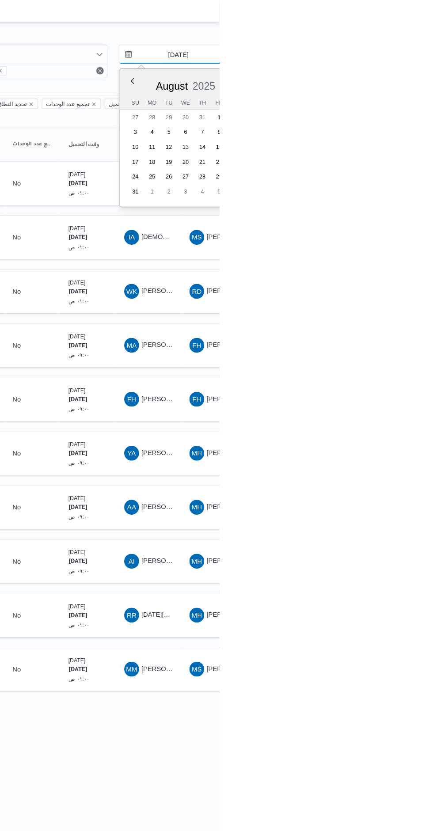
type input "[DATE]"
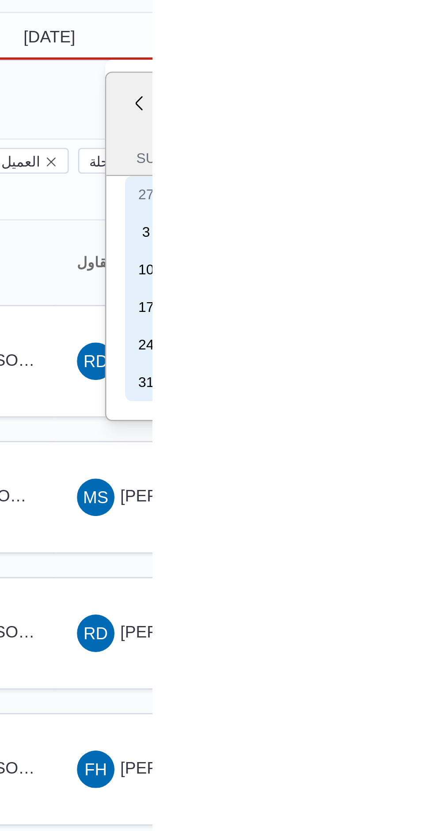
click at [430, 155] on div "17" at bounding box center [431, 154] width 14 height 14
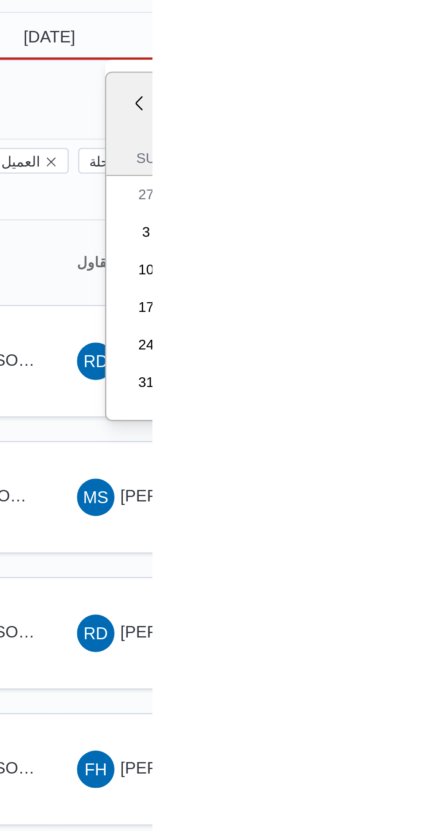
type input "[DATE]"
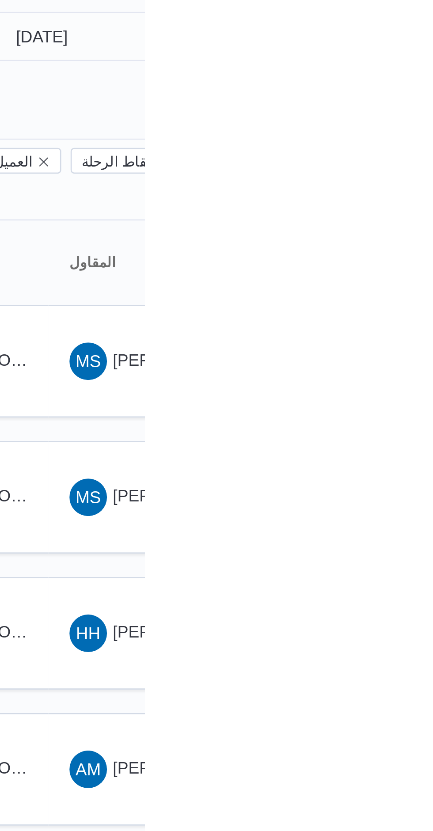
click at [433, 76] on div "Filter by 1 المسؤول: mostafa.elrouby@illa.com.eg 17/8/2025 → 17/8/2025" at bounding box center [332, 58] width 474 height 42
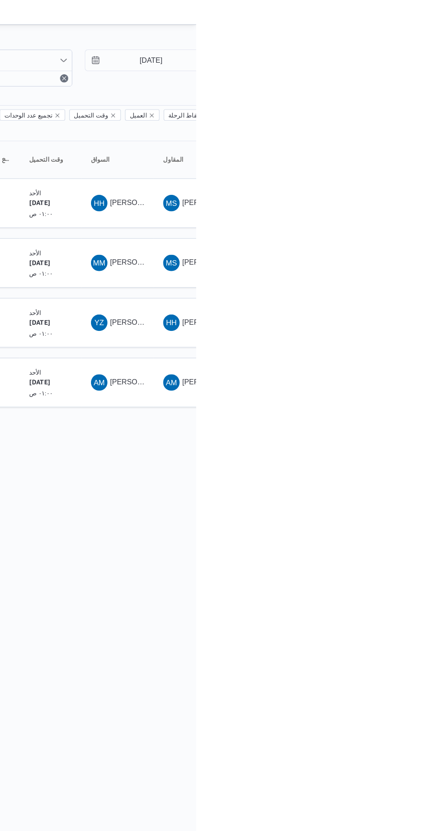
scroll to position [0, 14]
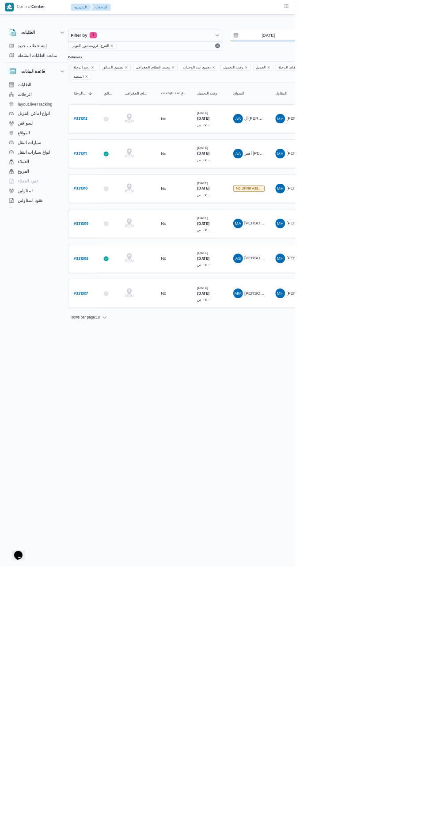
click at [396, 52] on input "[DATE]" at bounding box center [388, 52] width 100 height 18
click at [419, 554] on html "Control Center الرئيسيه الرحلات English عربي Dark mode Logout الطلبات إنشاء طلب…" at bounding box center [202, 415] width 433 height 831
click at [408, 52] on input "[DATE]" at bounding box center [388, 52] width 100 height 18
click at [358, 152] on div "17" at bounding box center [354, 154] width 14 height 14
type input "[DATE]"
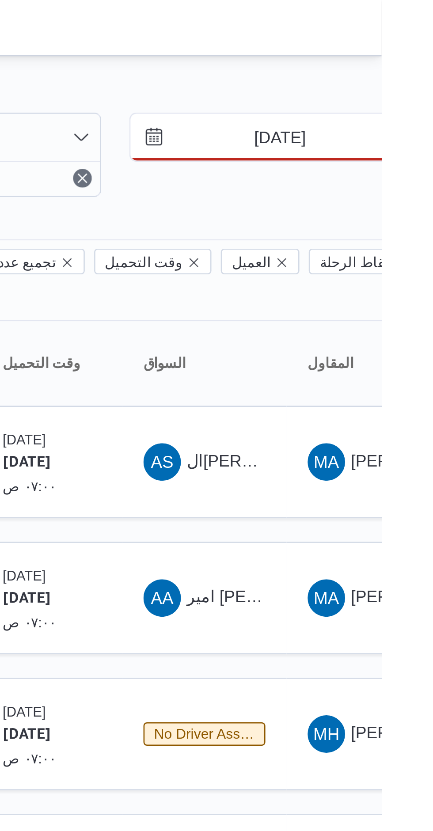
scroll to position [0, 14]
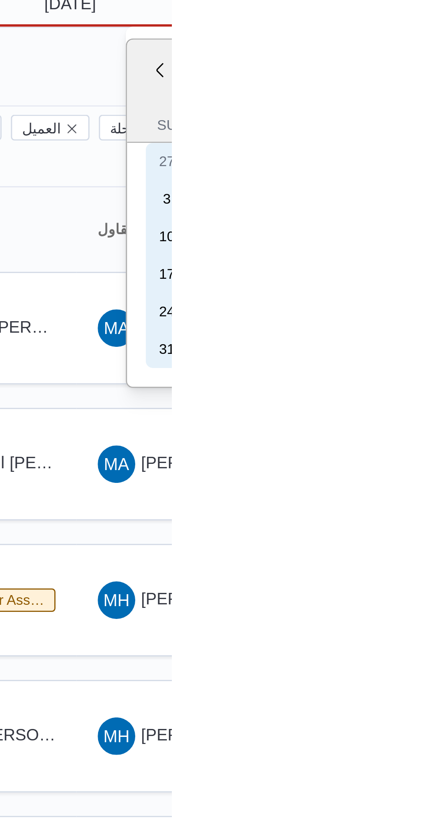
click at [431, 154] on div "17" at bounding box center [431, 154] width 14 height 14
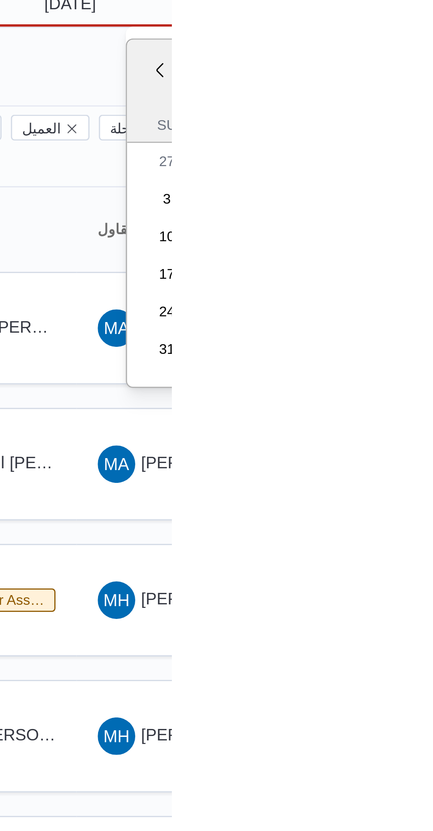
type input "[DATE]"
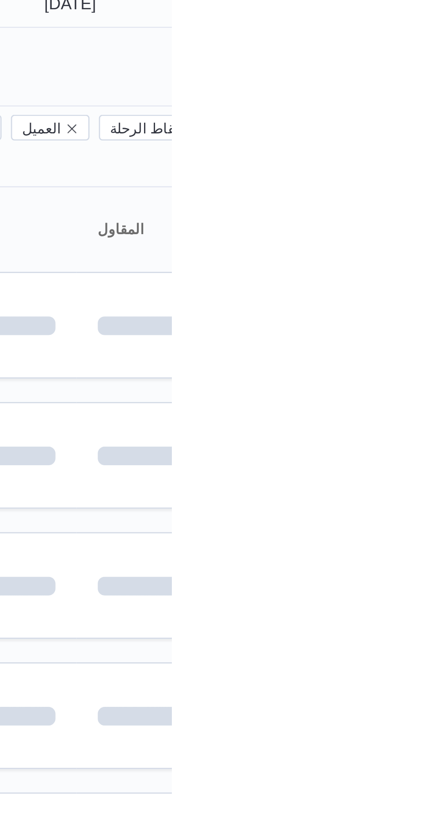
scroll to position [0, 14]
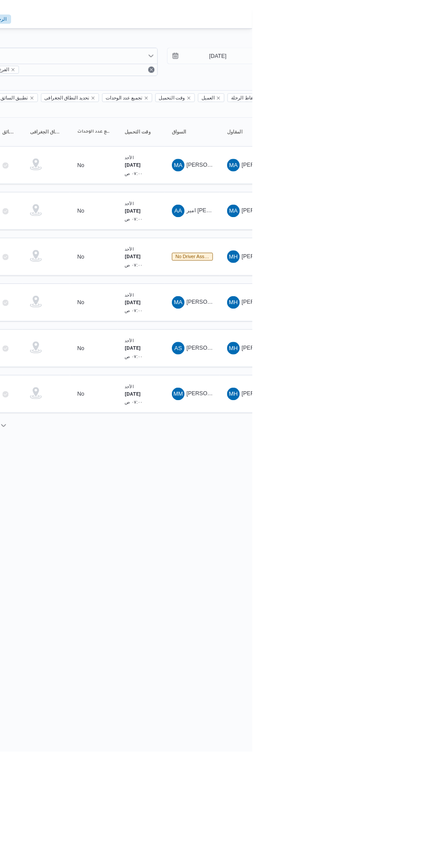
scroll to position [0, 14]
